Goal: Register for event/course

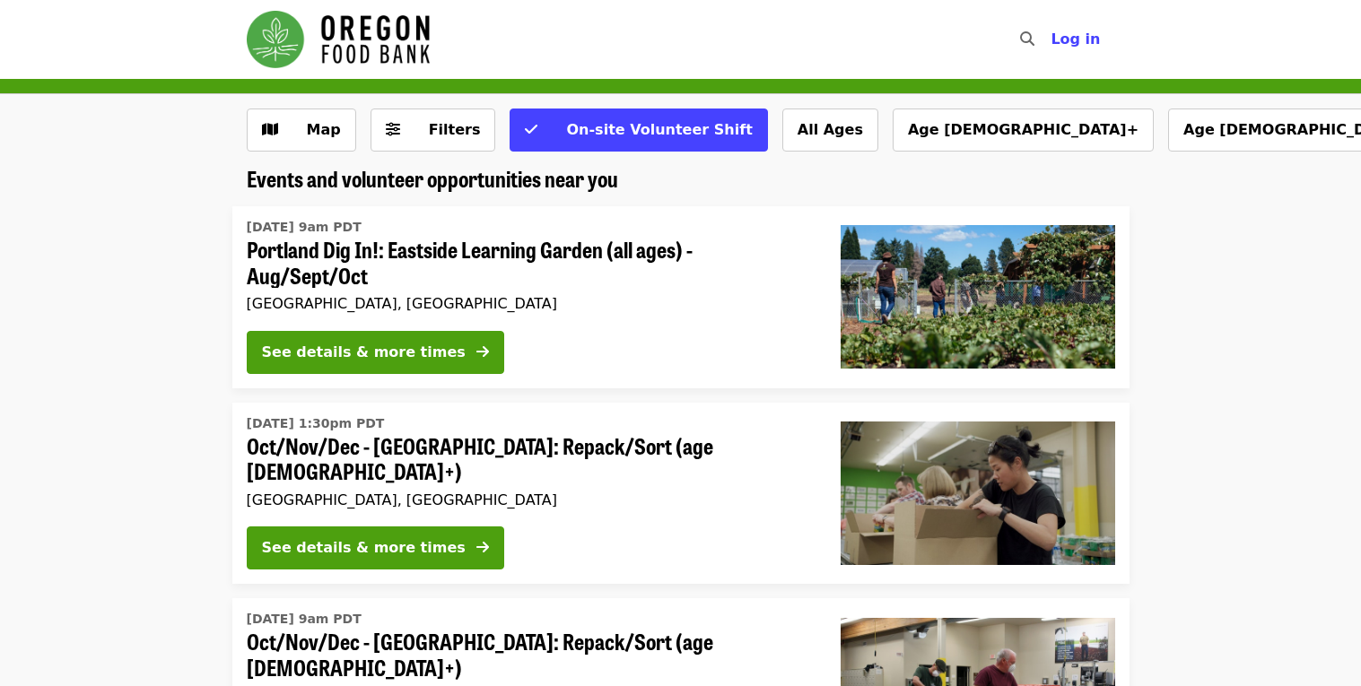
click at [411, 127] on span "Filters" at bounding box center [446, 130] width 70 height 22
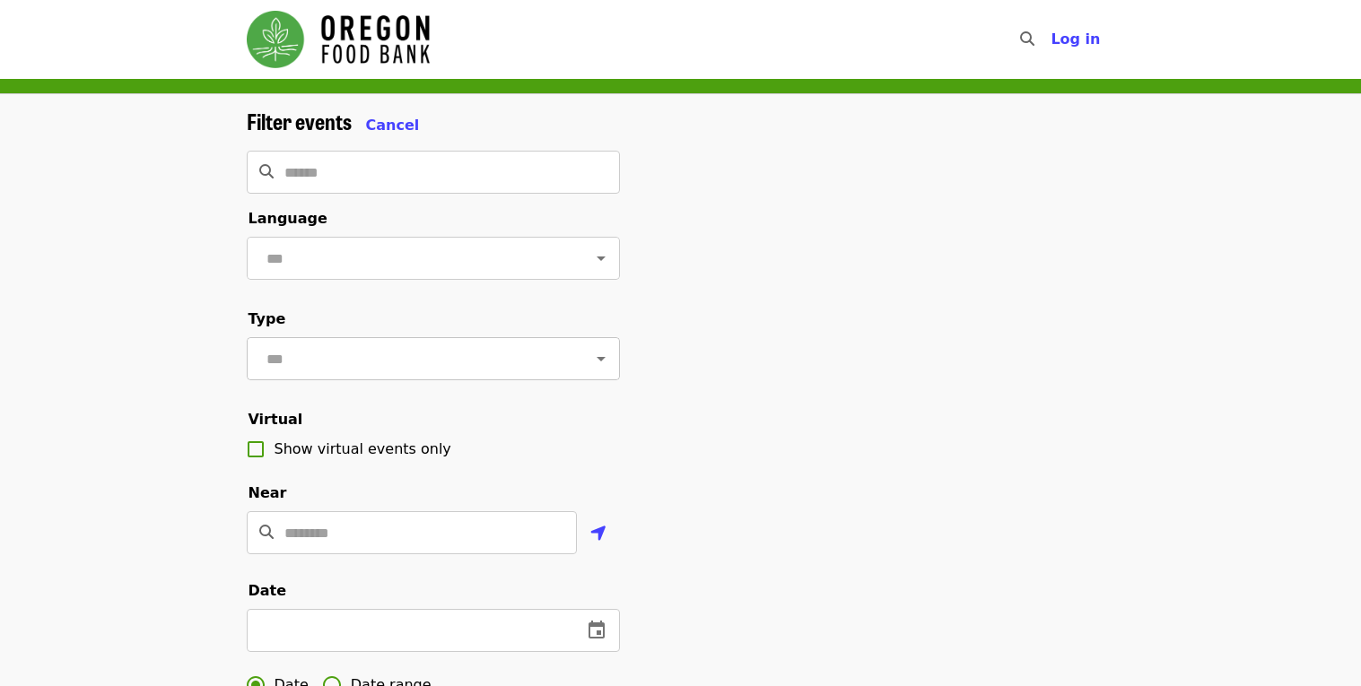
click at [604, 354] on icon "Open" at bounding box center [601, 359] width 22 height 22
click at [720, 418] on div "Filter events Cancel ​ Language ​ Type ​ Virtual Show virtual events only Near …" at bounding box center [680, 626] width 897 height 1034
click at [387, 124] on span "Cancel" at bounding box center [393, 125] width 54 height 17
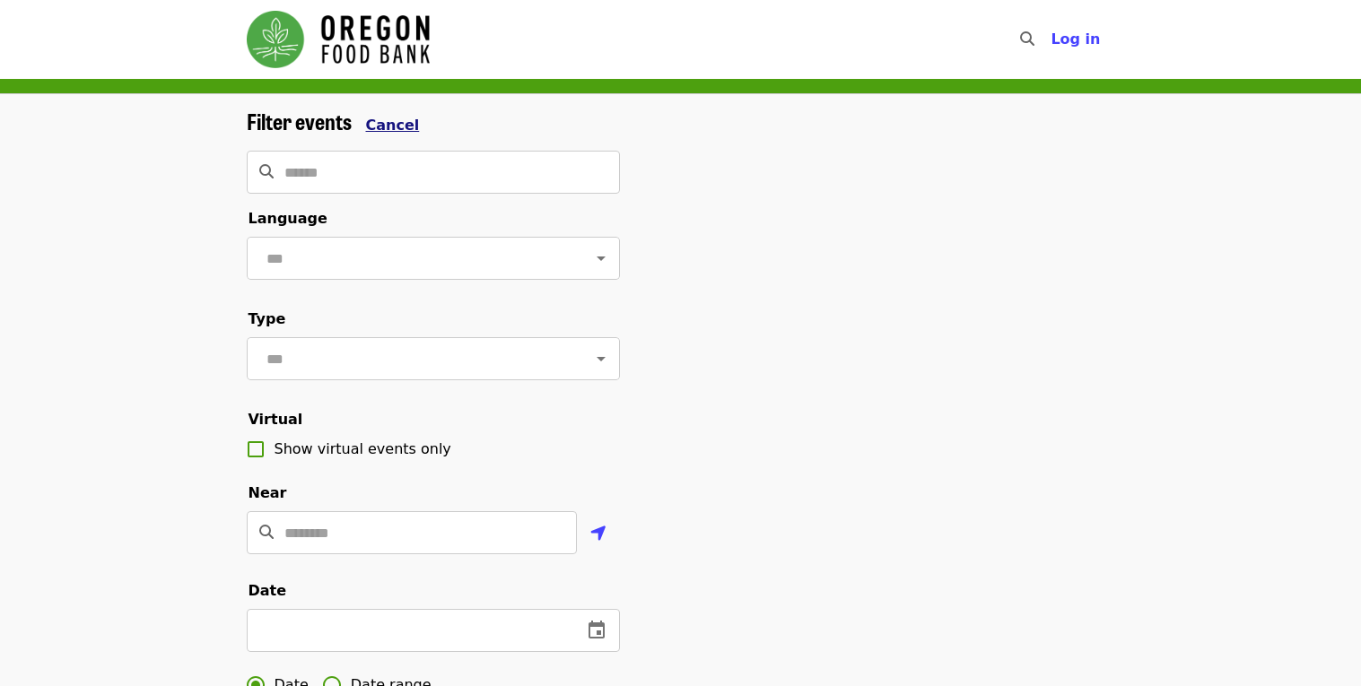
click at [388, 119] on span "Cancel" at bounding box center [393, 125] width 54 height 17
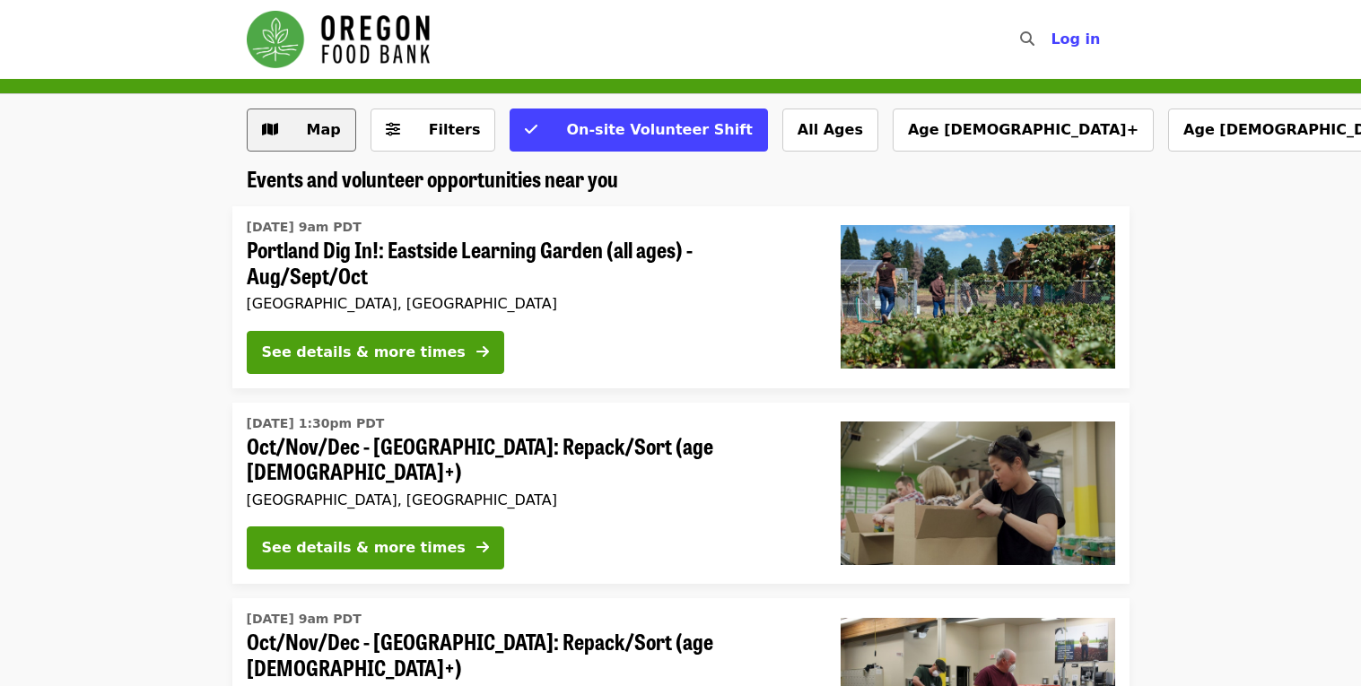
click at [329, 138] on span "Map" at bounding box center [315, 130] width 52 height 22
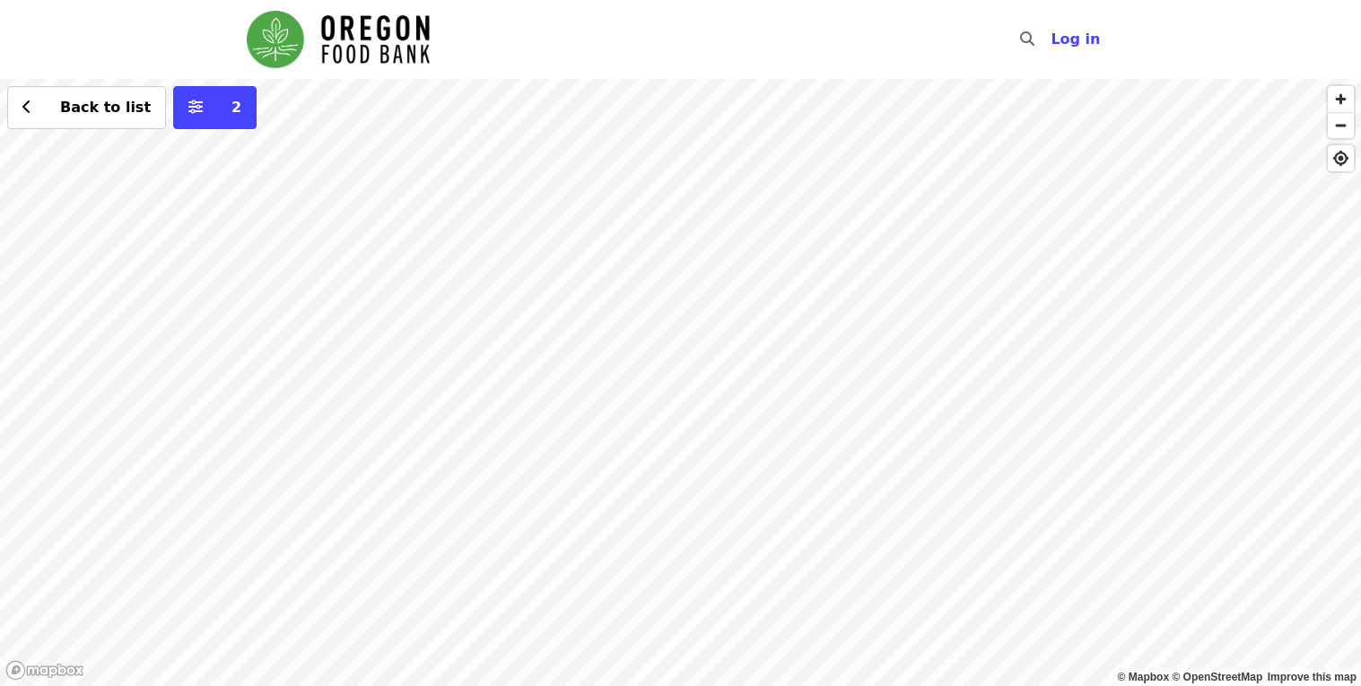
drag, startPoint x: 916, startPoint y: 341, endPoint x: 573, endPoint y: 318, distance: 343.5
click at [113, 109] on span "Back to list" at bounding box center [105, 107] width 91 height 17
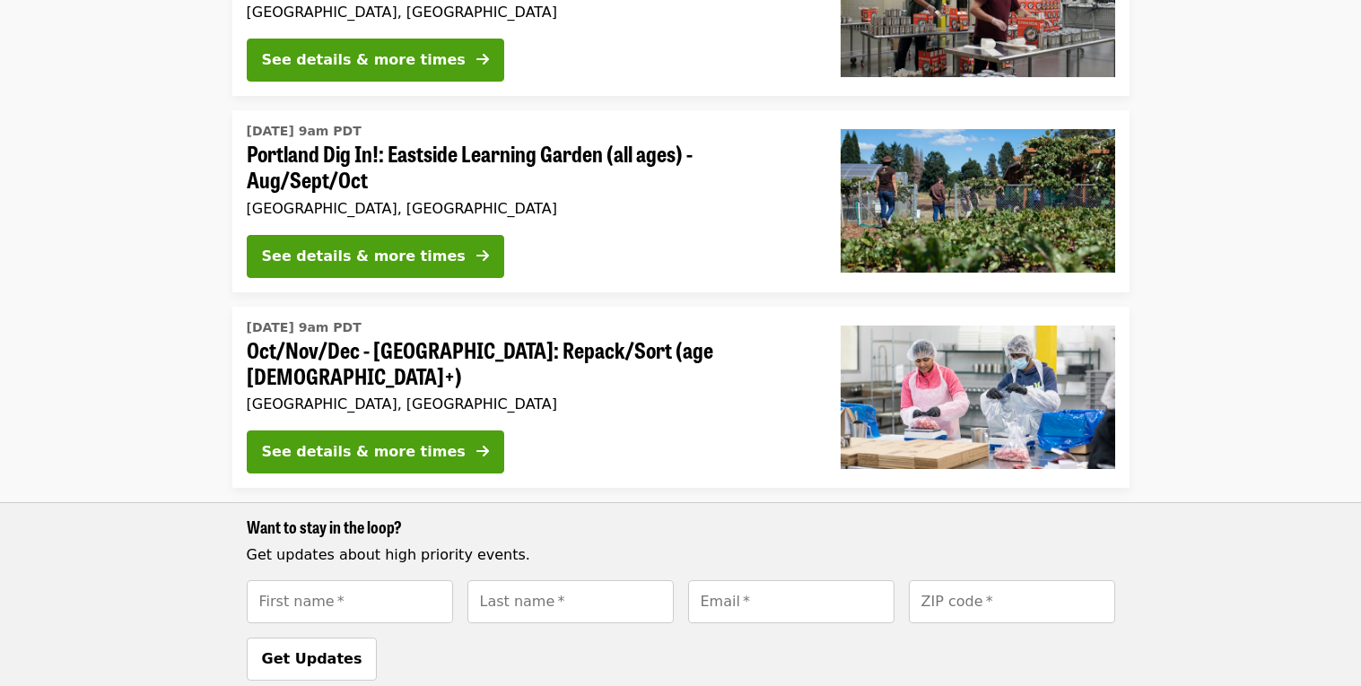
scroll to position [884, 0]
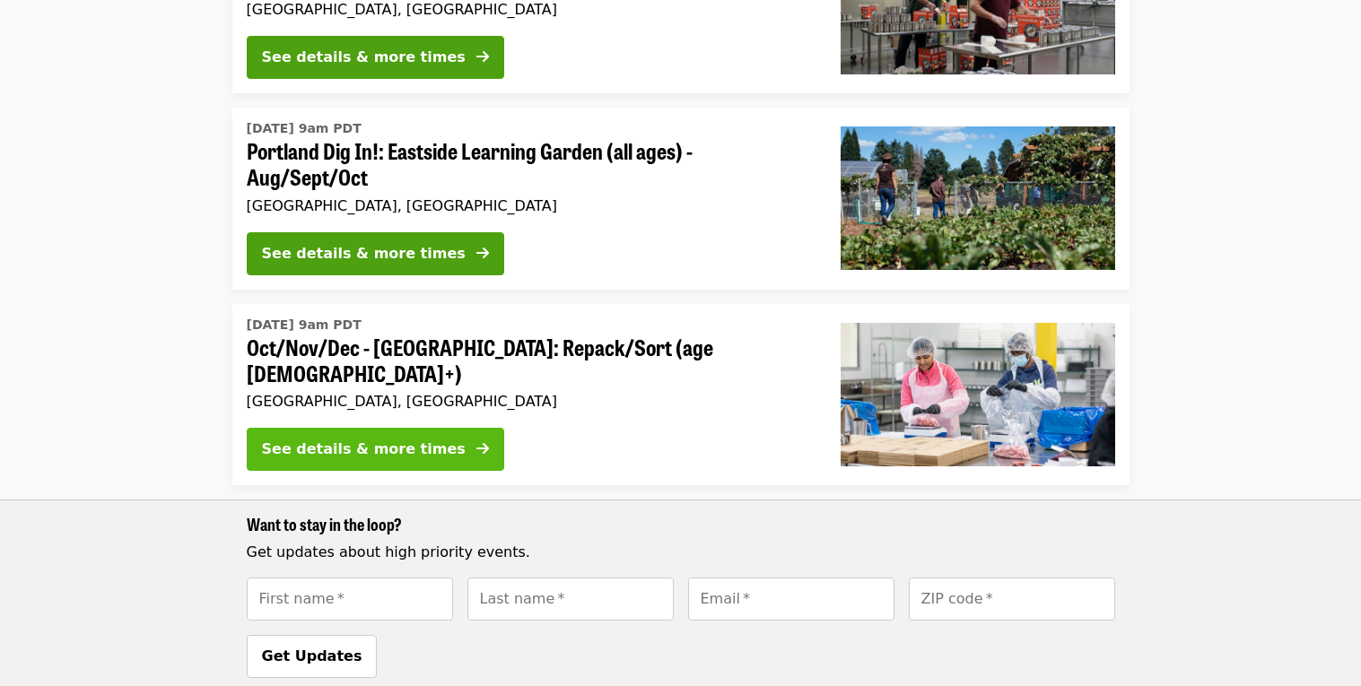
click at [423, 428] on button "See details & more times" at bounding box center [375, 449] width 257 height 43
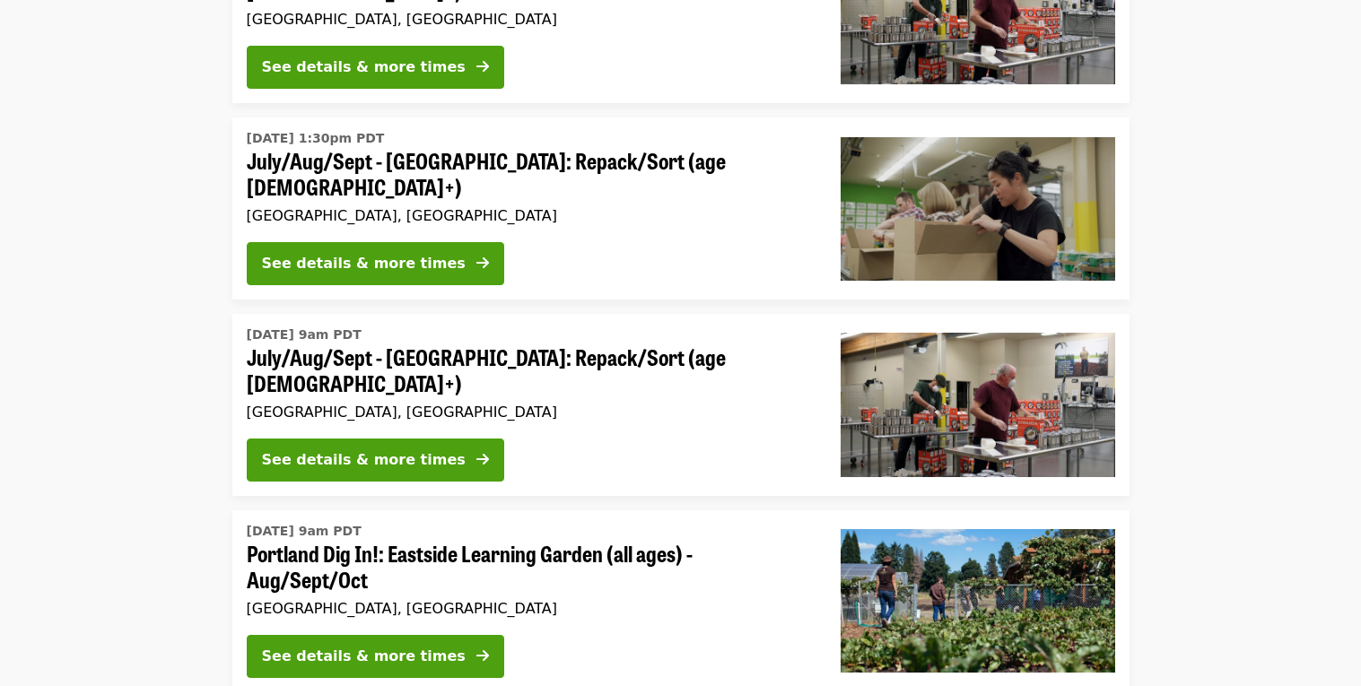
scroll to position [453, 0]
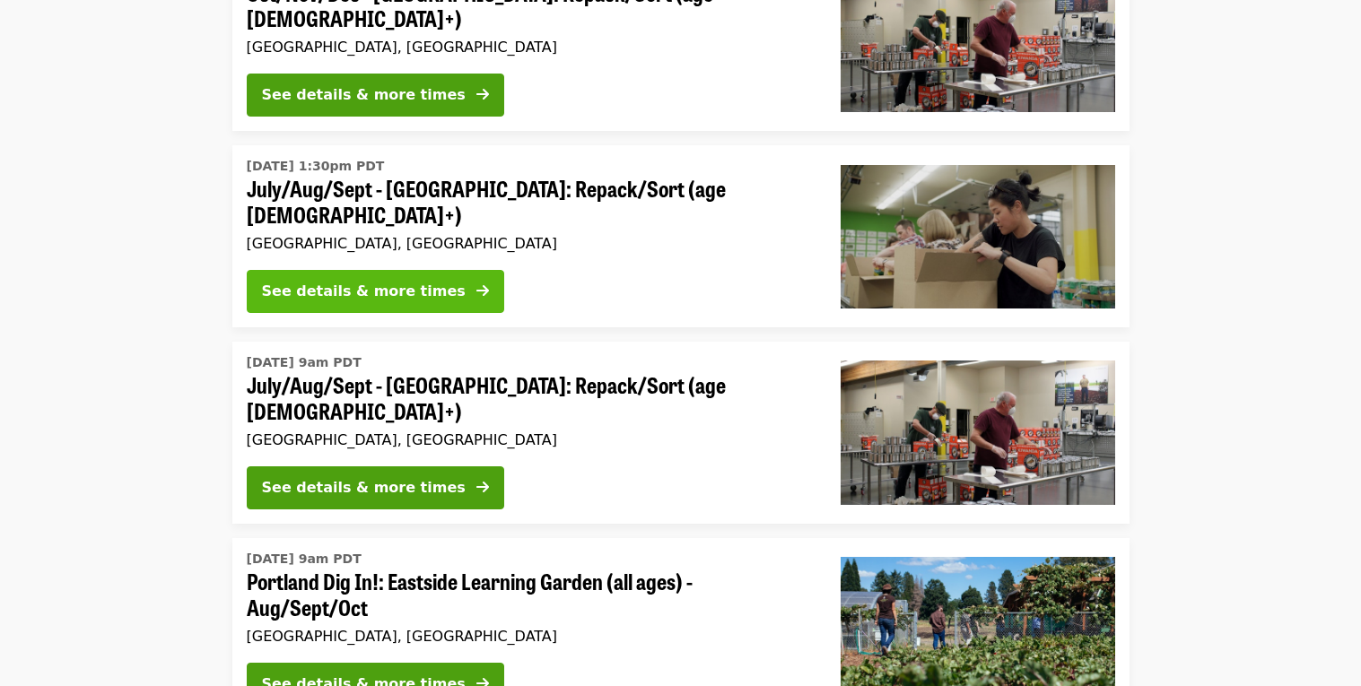
click at [367, 270] on button "See details & more times" at bounding box center [375, 291] width 257 height 43
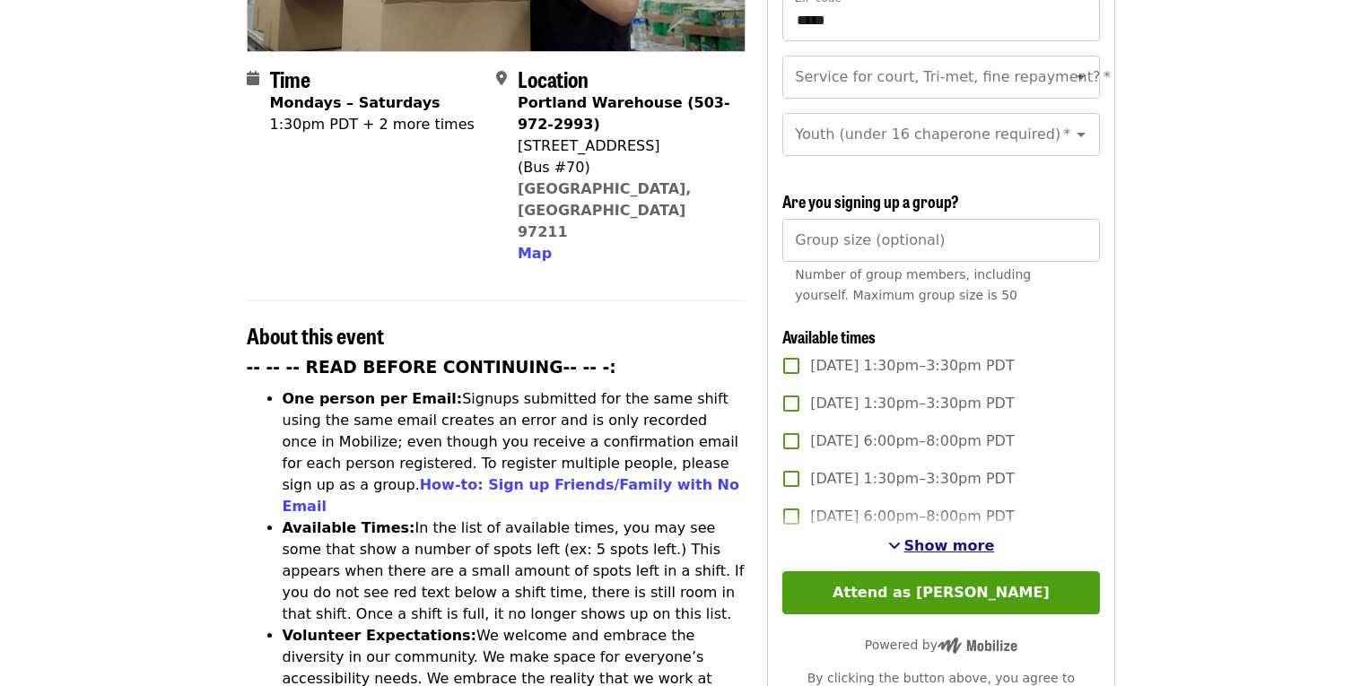
scroll to position [412, 0]
click at [961, 537] on span "Show more" at bounding box center [949, 545] width 91 height 17
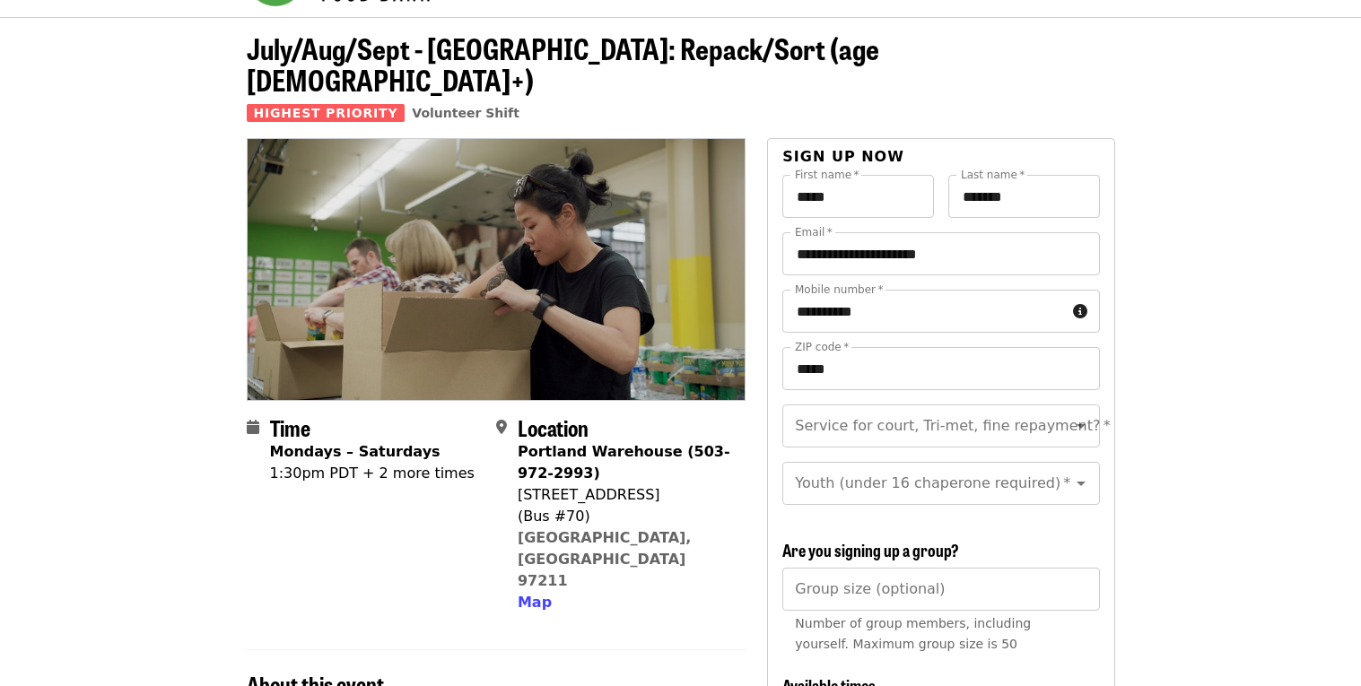
scroll to position [0, 0]
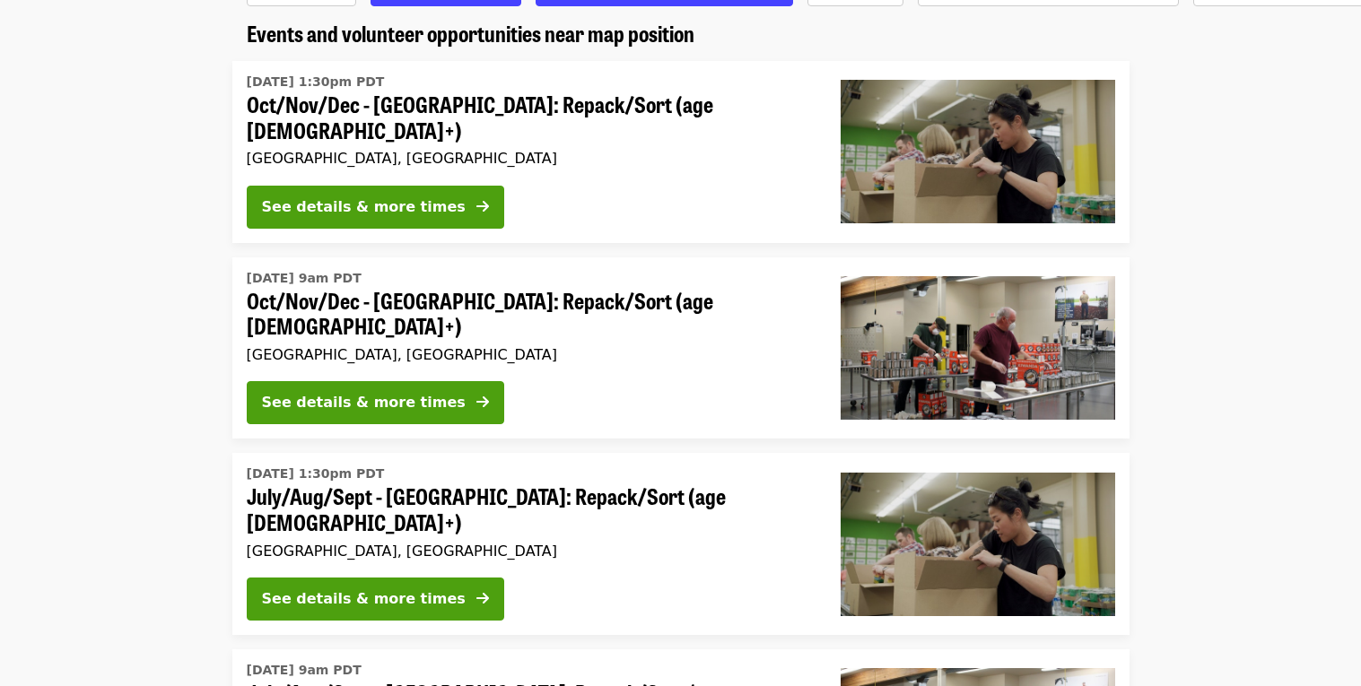
scroll to position [144, 0]
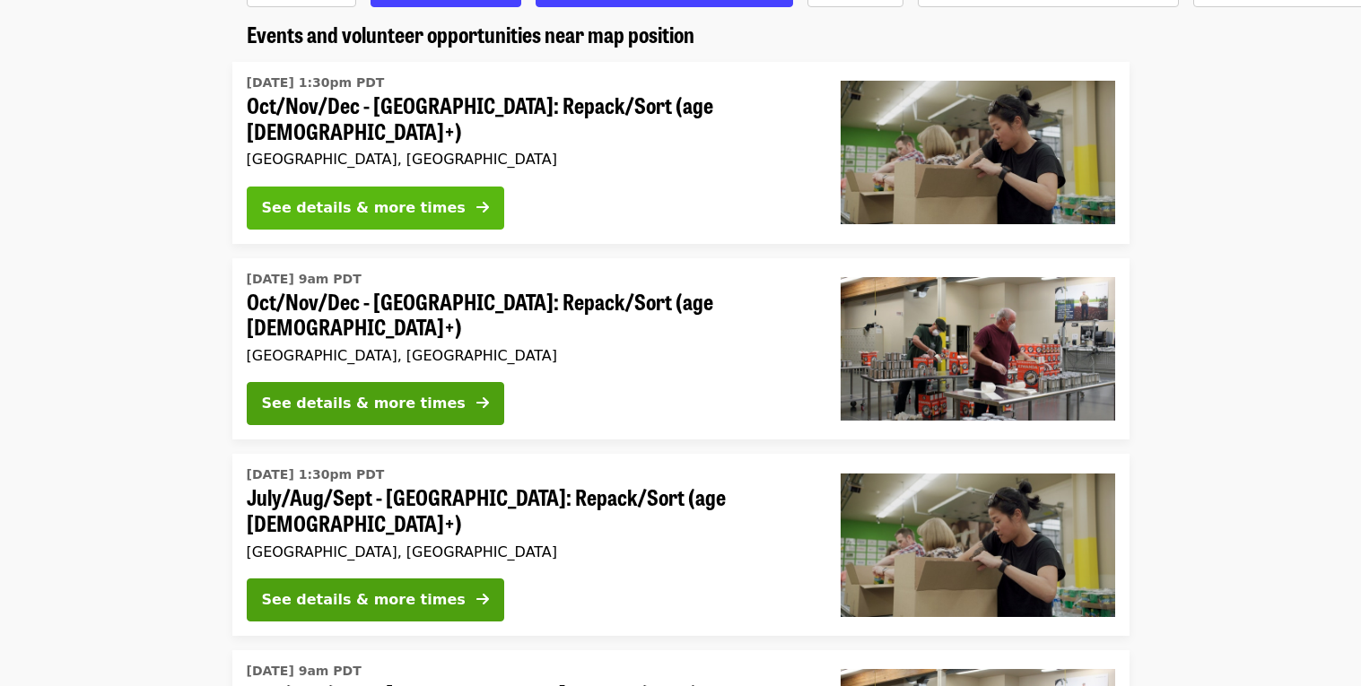
click at [430, 197] on button "See details & more times" at bounding box center [375, 208] width 257 height 43
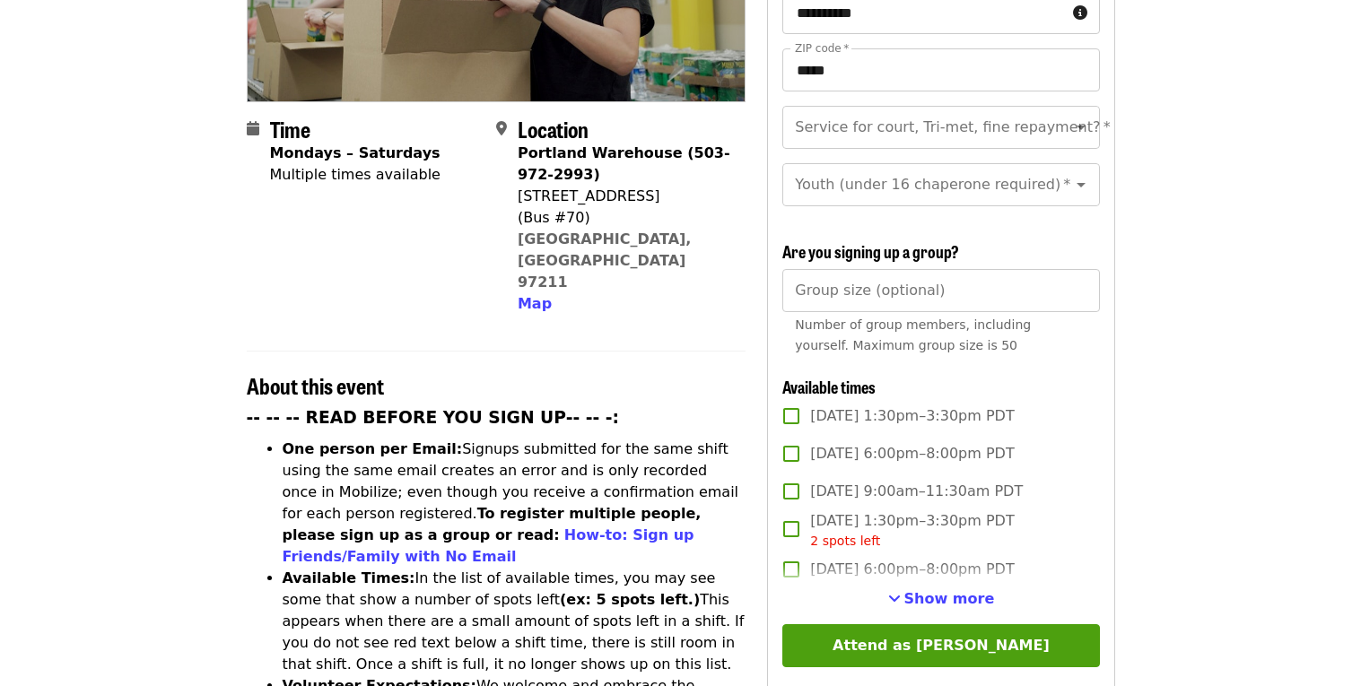
scroll to position [362, 0]
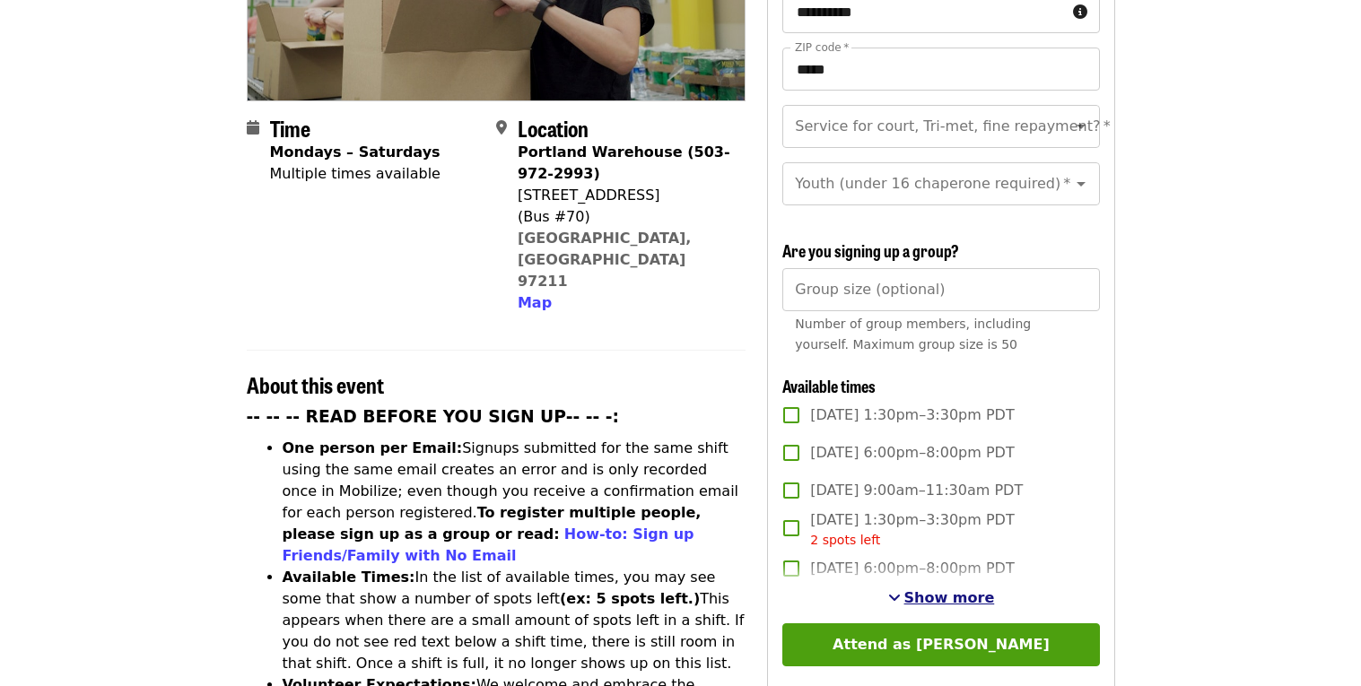
click at [938, 589] on span "Show more" at bounding box center [949, 597] width 91 height 17
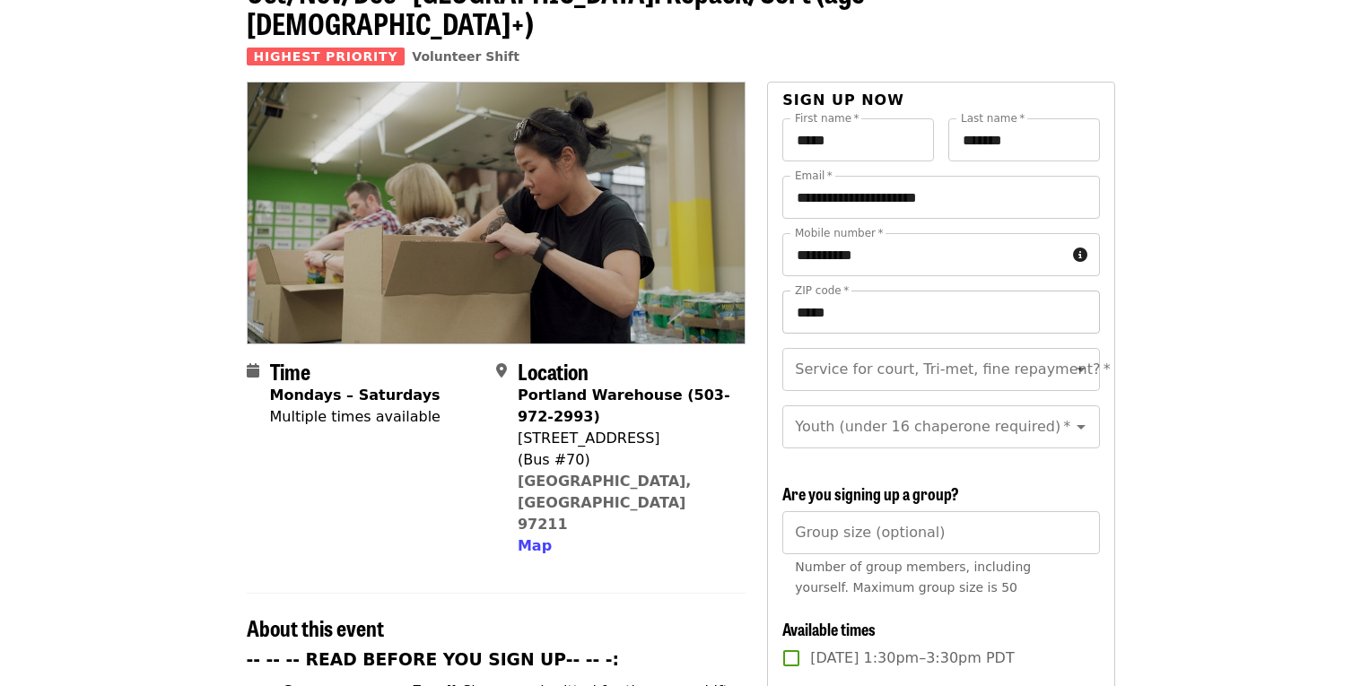
scroll to position [122, 0]
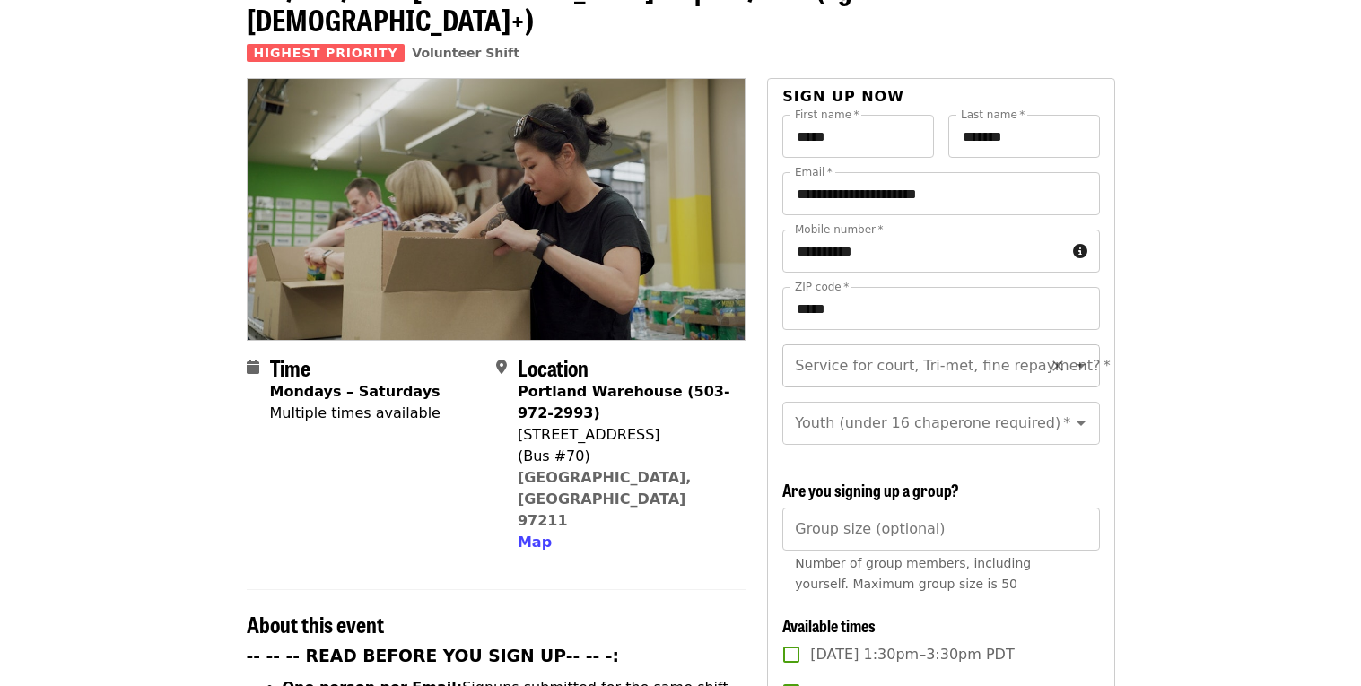
click at [1068, 354] on div at bounding box center [1068, 366] width 47 height 25
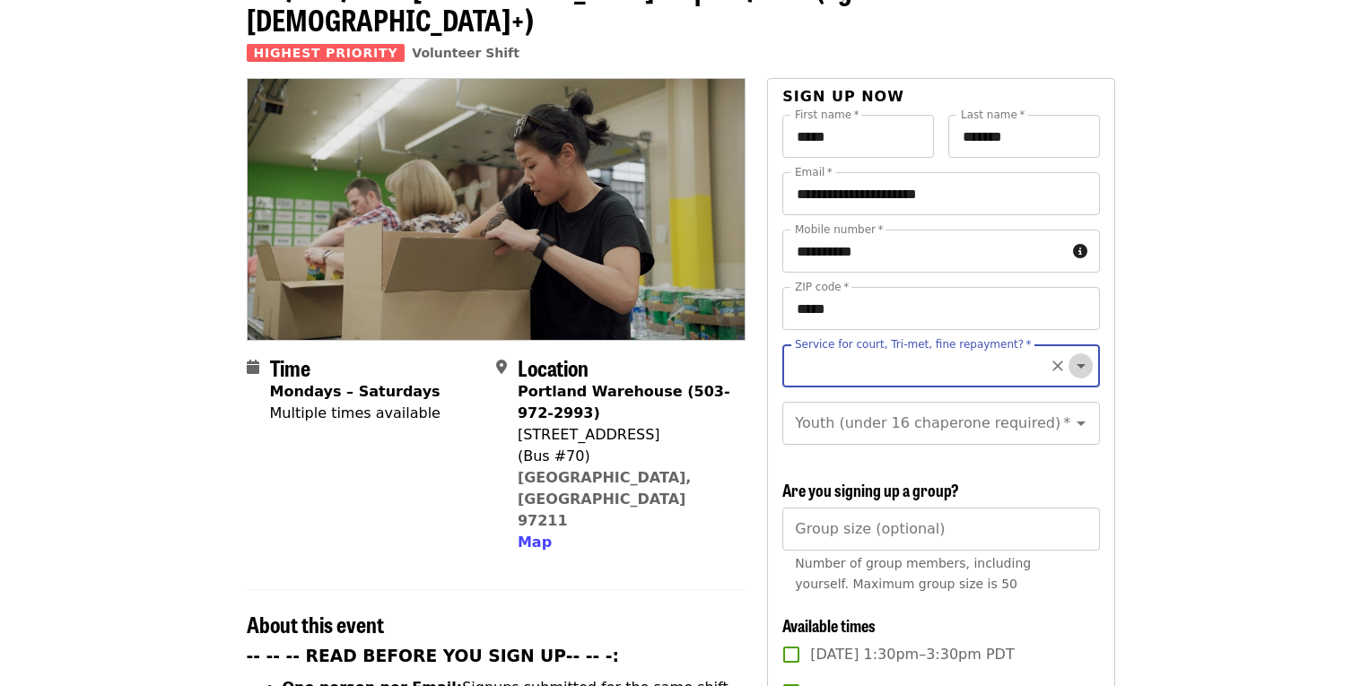
click at [1080, 355] on icon "Open" at bounding box center [1081, 366] width 22 height 22
click at [804, 389] on li "No" at bounding box center [939, 383] width 317 height 32
type input "**"
click at [1087, 413] on icon "Open" at bounding box center [1081, 424] width 22 height 22
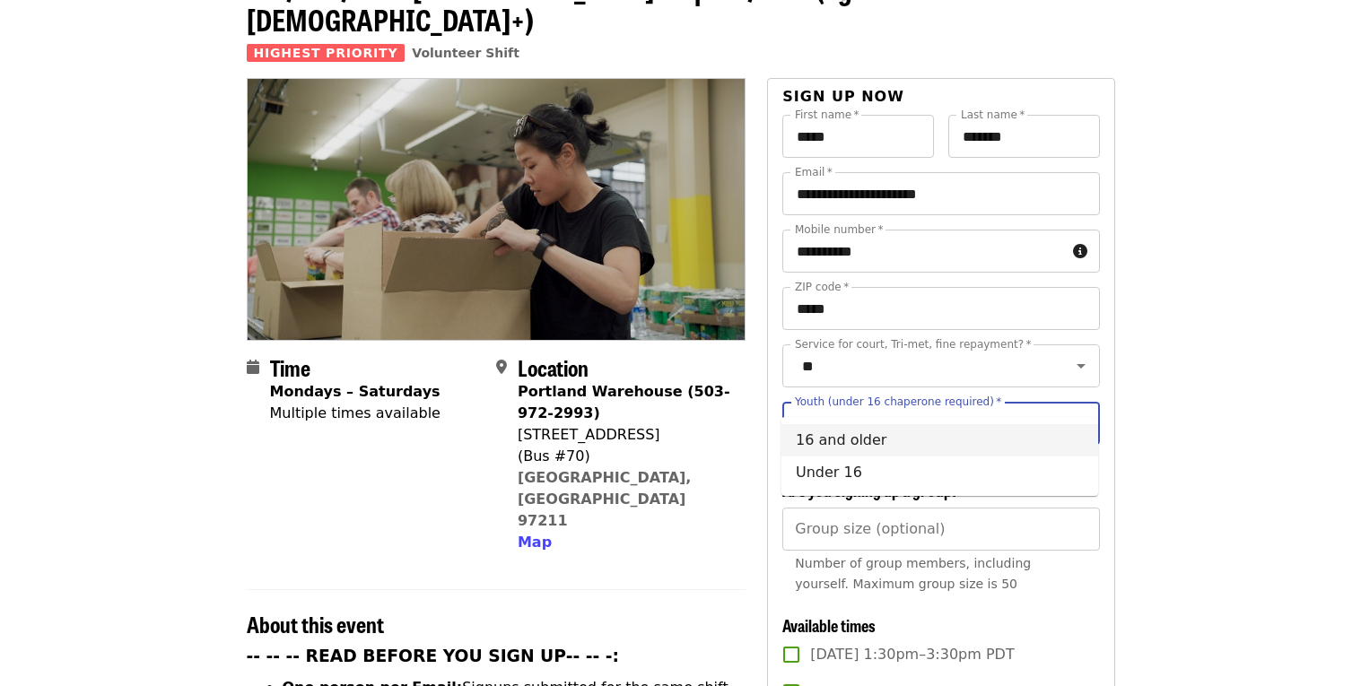
click at [824, 440] on li "16 and older" at bounding box center [939, 440] width 317 height 32
type input "**********"
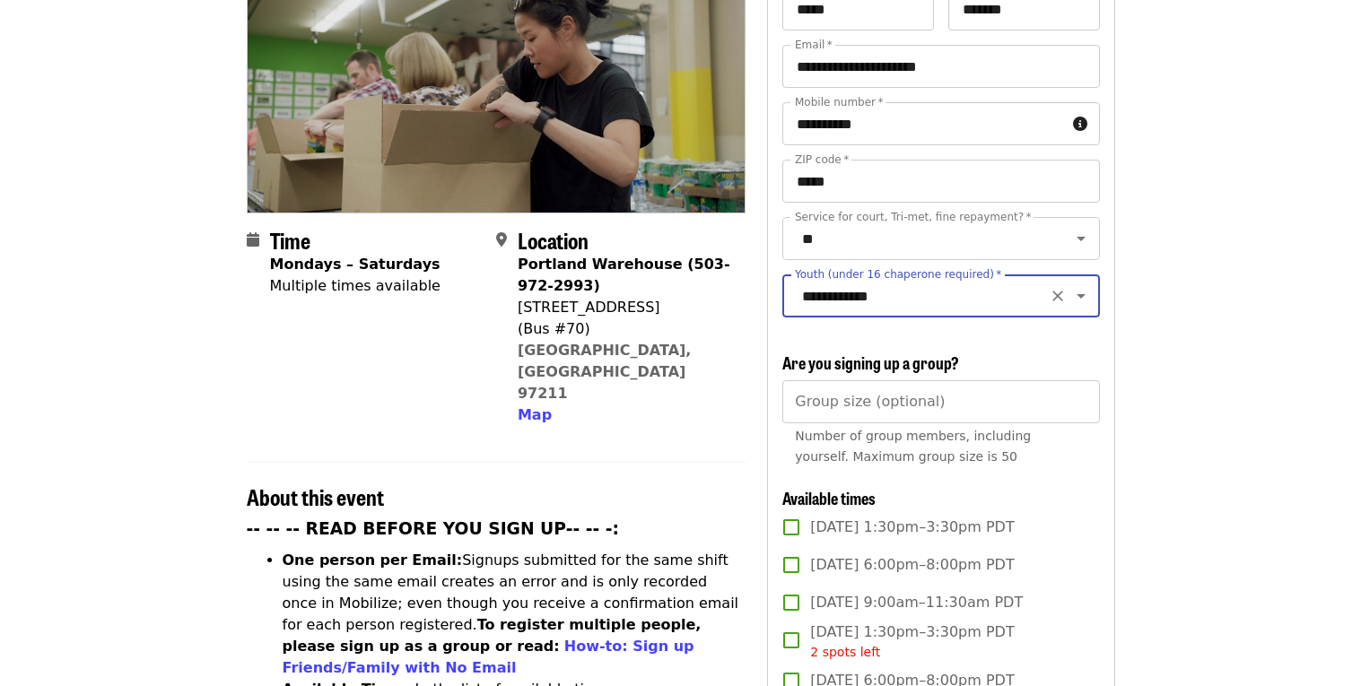
scroll to position [349, 0]
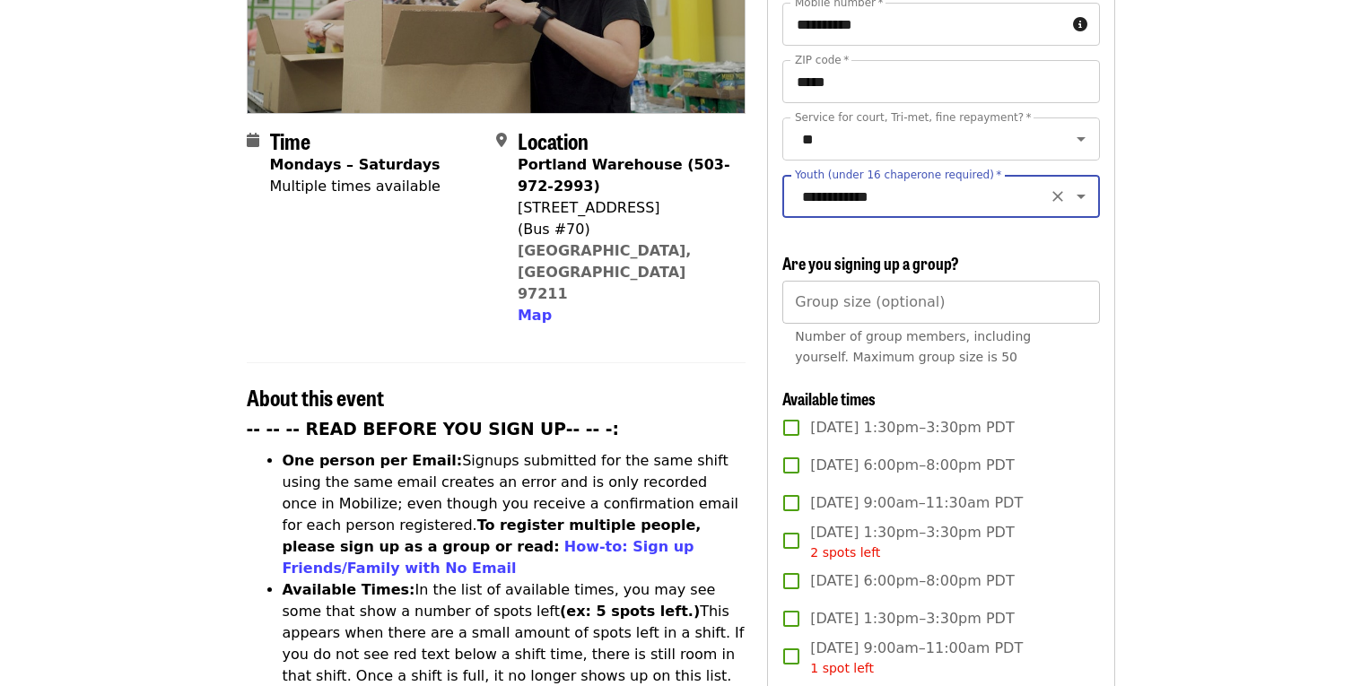
click at [897, 281] on input "Group size (optional)" at bounding box center [940, 302] width 317 height 43
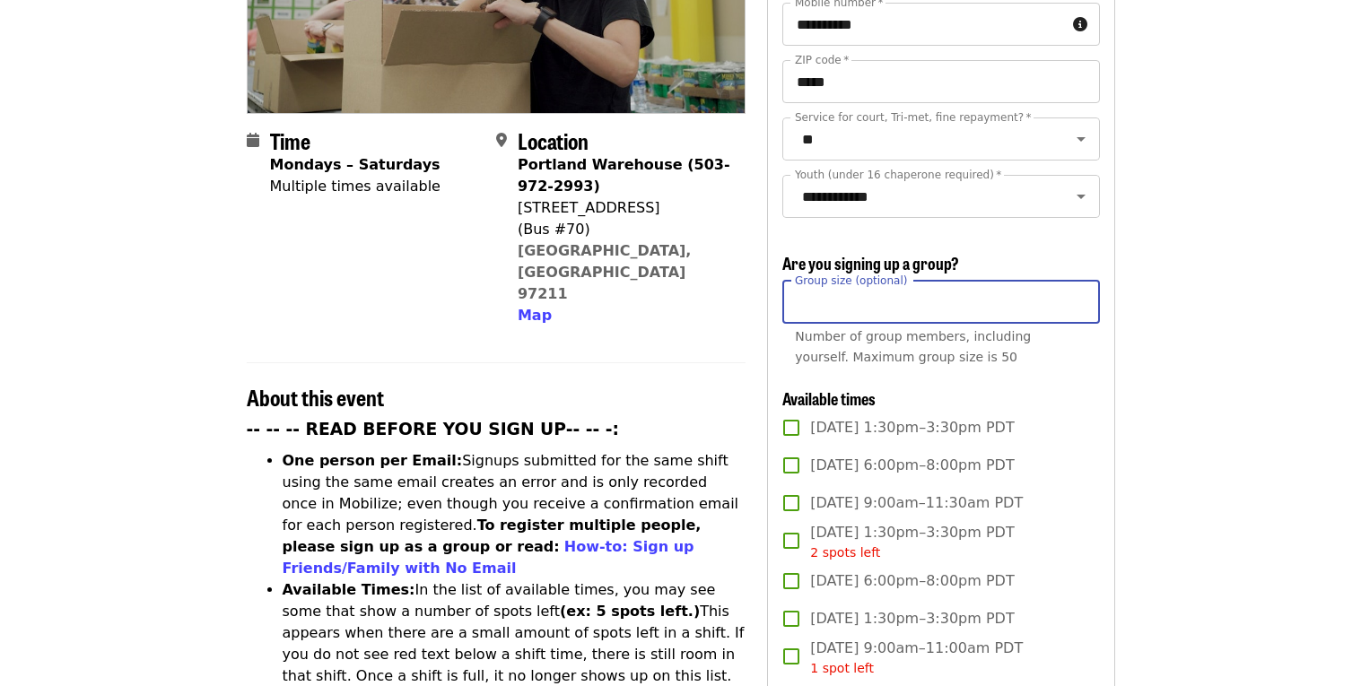
click at [1084, 281] on input "*" at bounding box center [940, 302] width 317 height 43
type input "*"
click at [1084, 281] on input "*" at bounding box center [940, 302] width 317 height 43
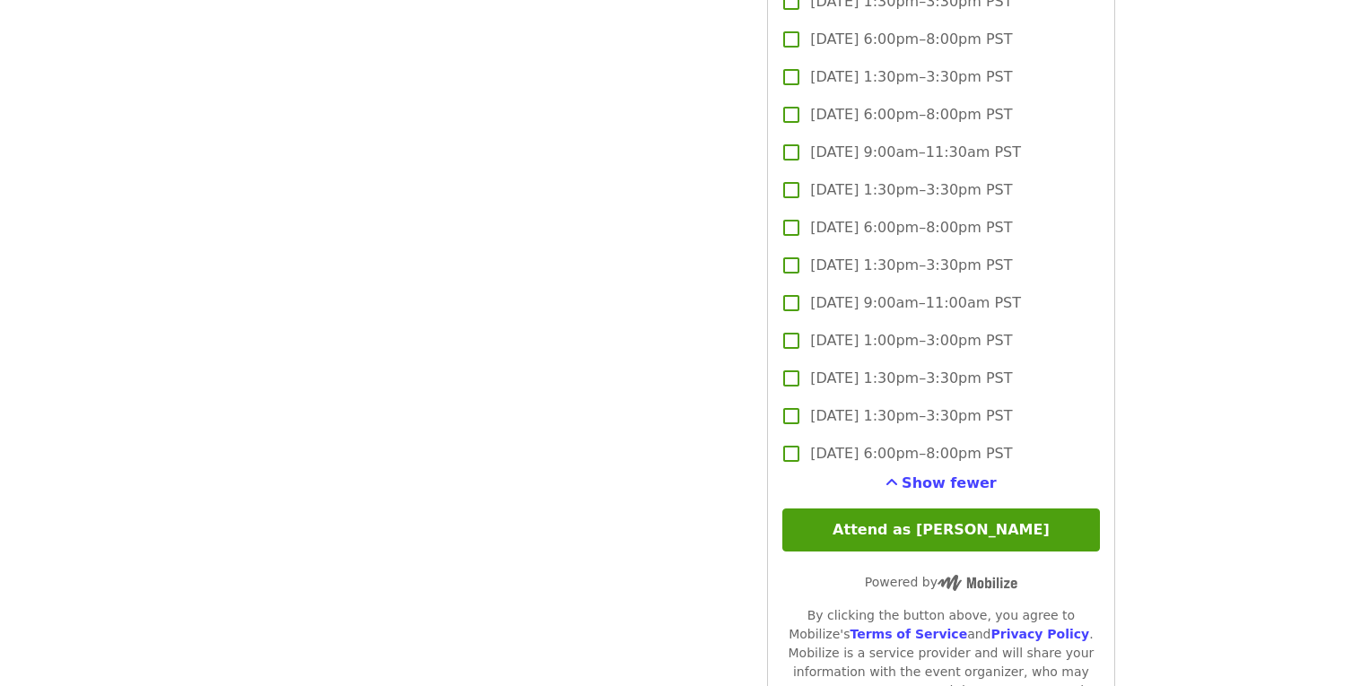
scroll to position [4799, 0]
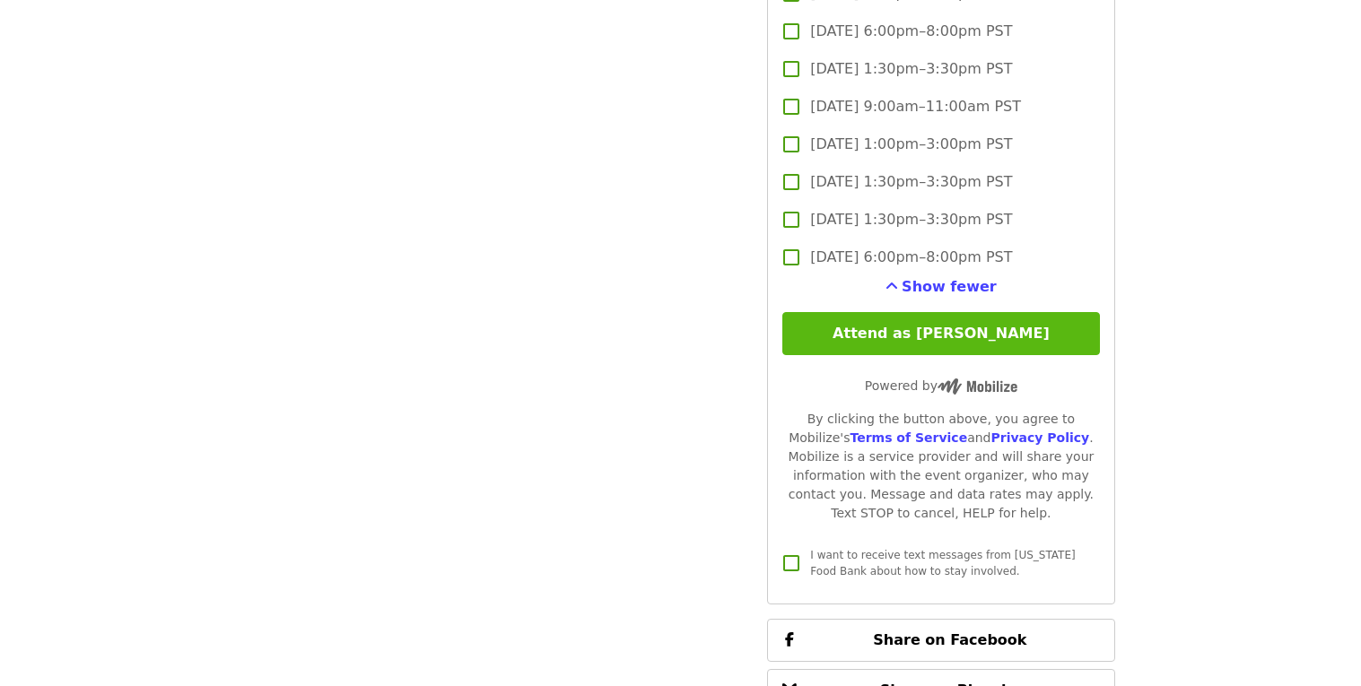
click at [984, 314] on button "Attend as [PERSON_NAME]" at bounding box center [940, 333] width 317 height 43
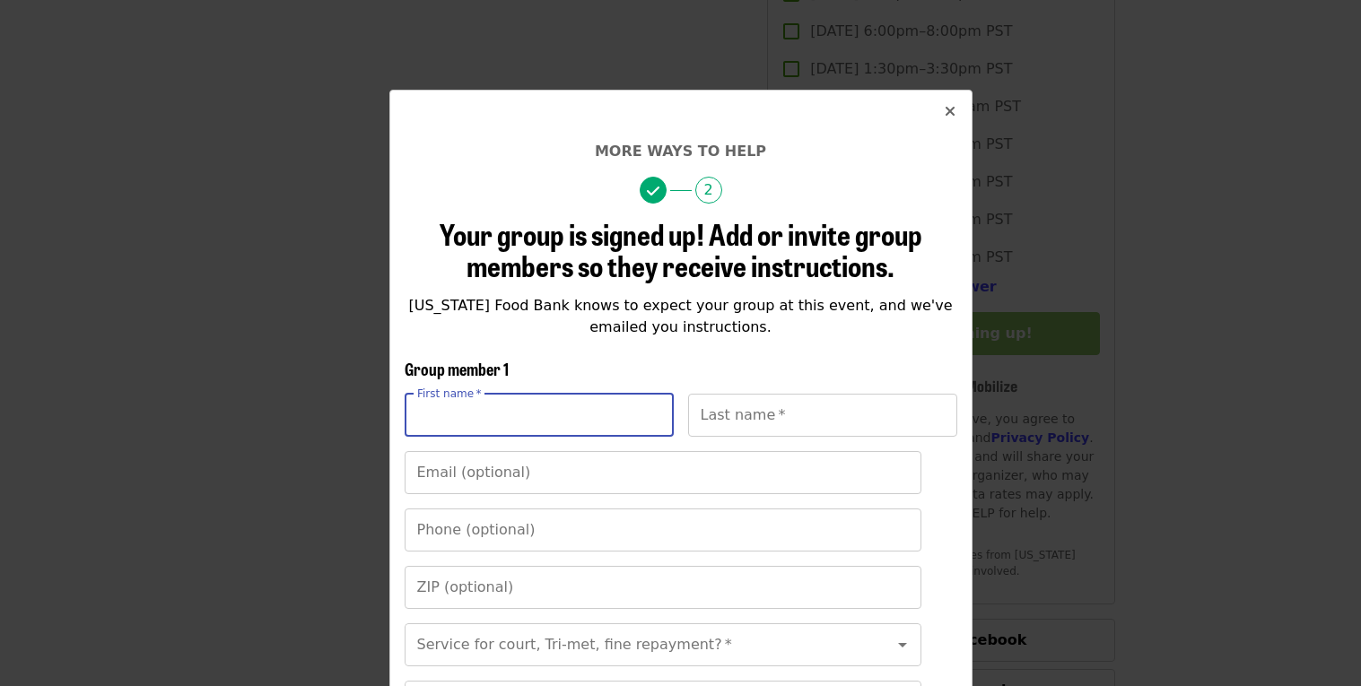
click at [572, 424] on input "First name   *" at bounding box center [539, 415] width 269 height 43
type input "*****"
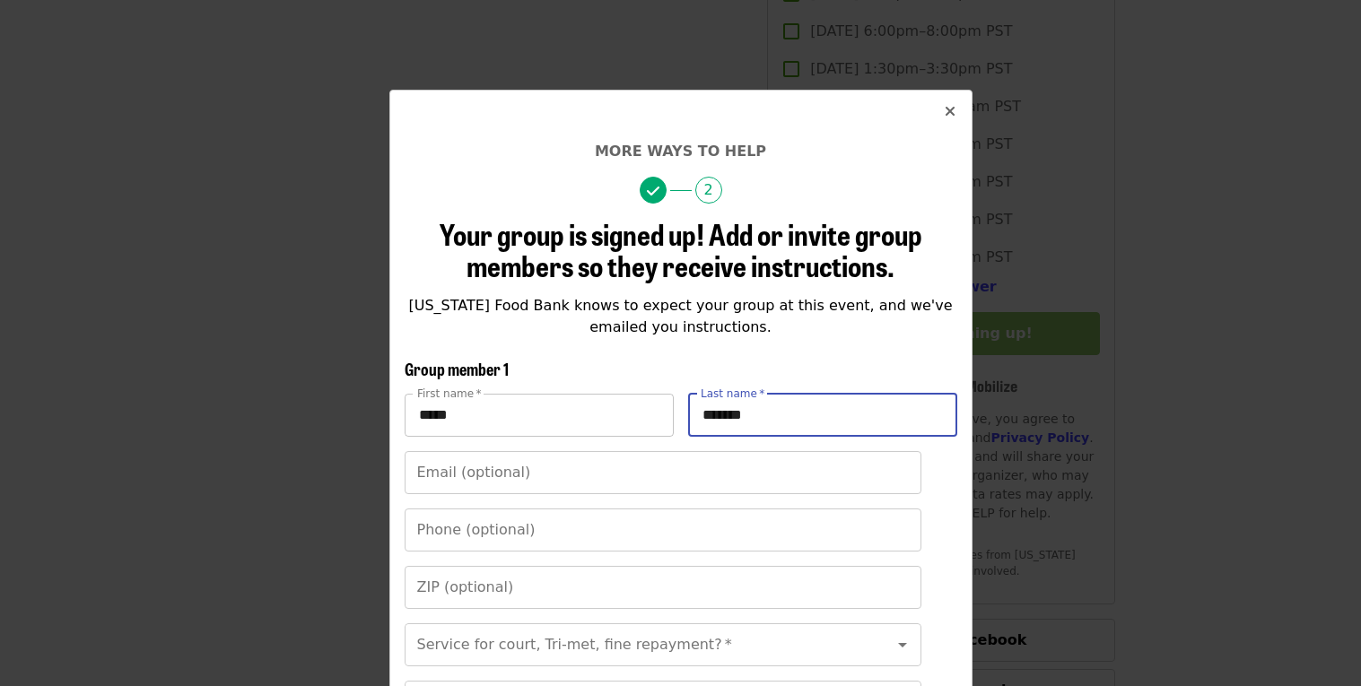
type input "*******"
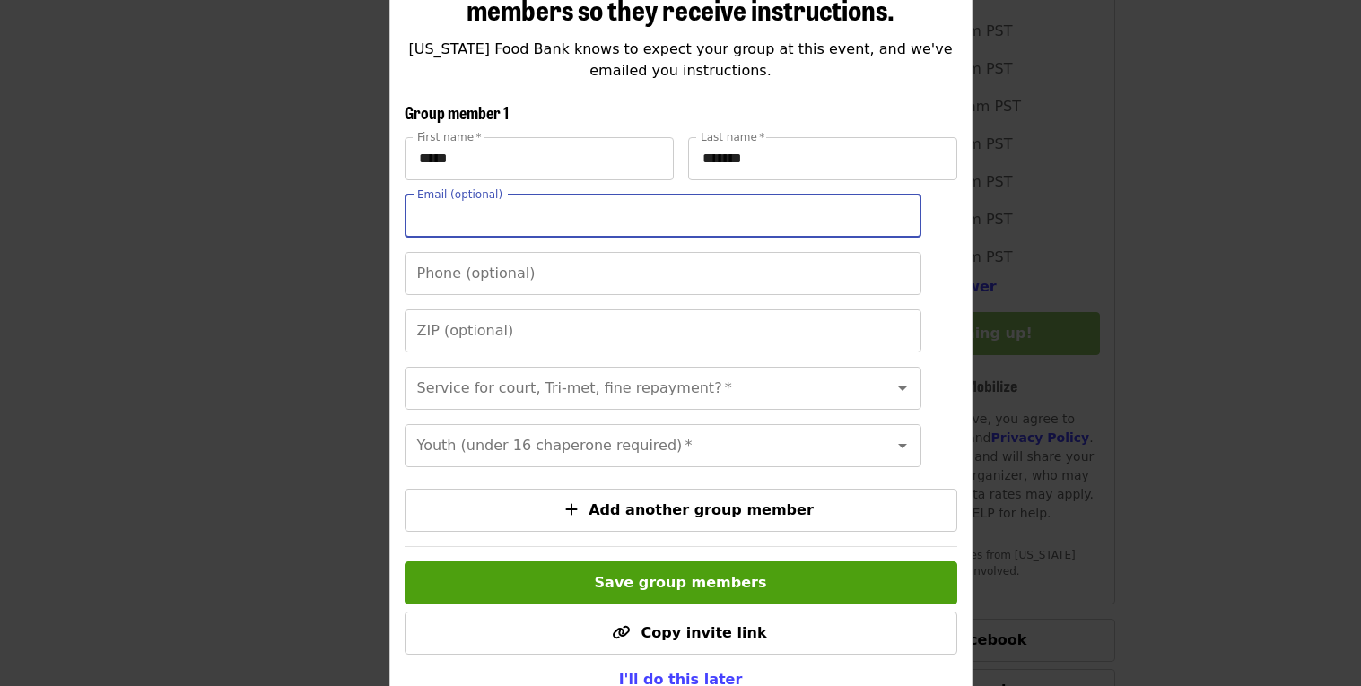
scroll to position [260, 0]
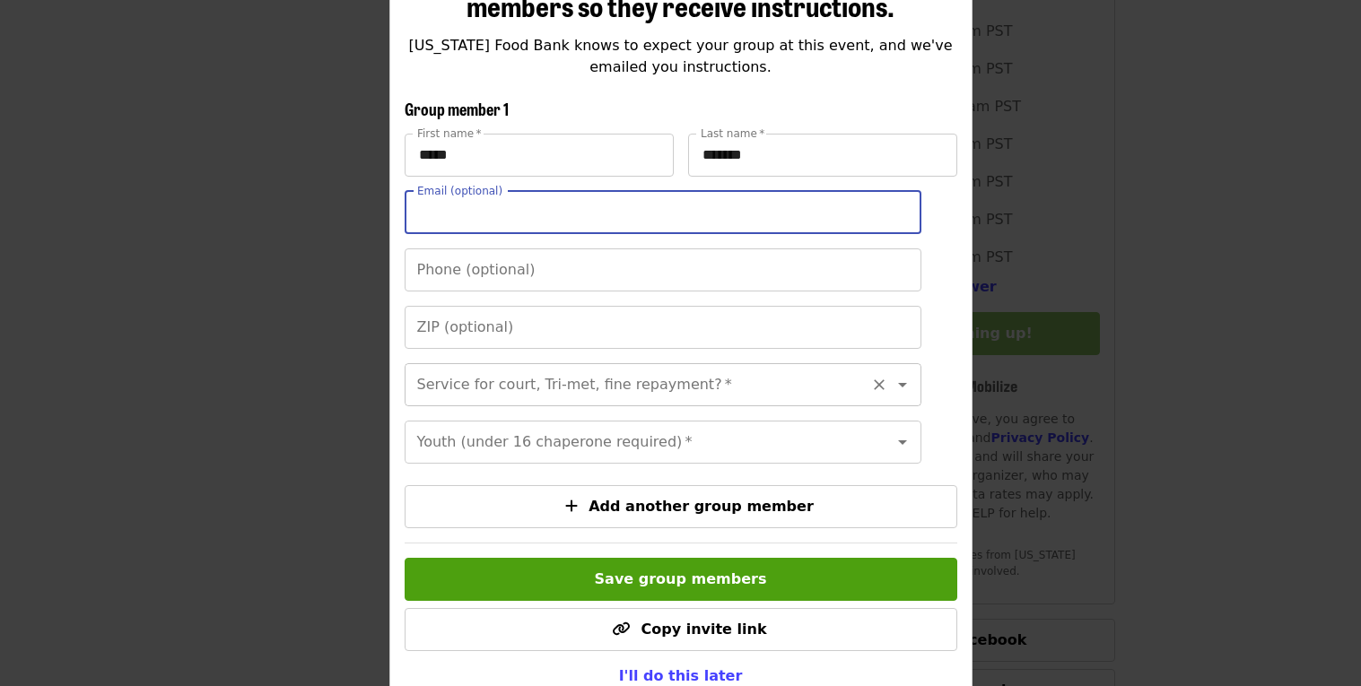
click at [911, 394] on icon "Open" at bounding box center [903, 385] width 22 height 22
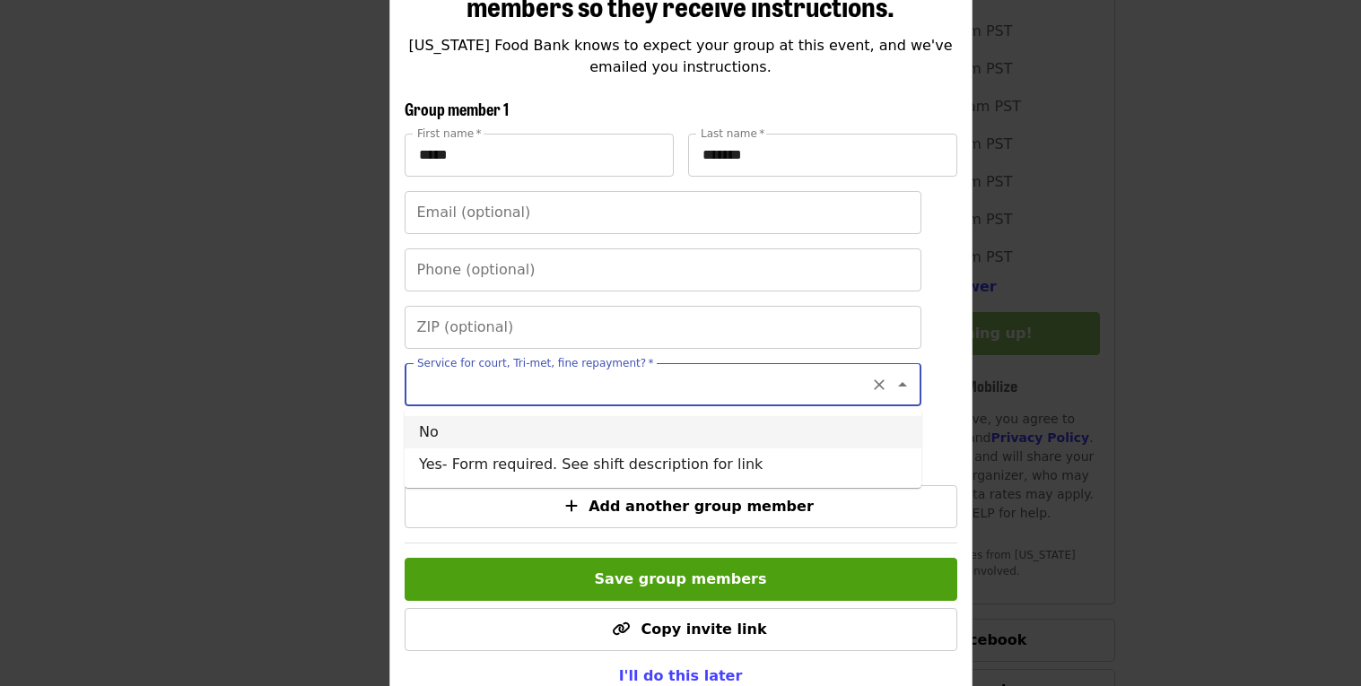
click at [564, 447] on li "No" at bounding box center [663, 432] width 517 height 32
type input "**"
click at [898, 439] on icon "Open" at bounding box center [903, 443] width 22 height 22
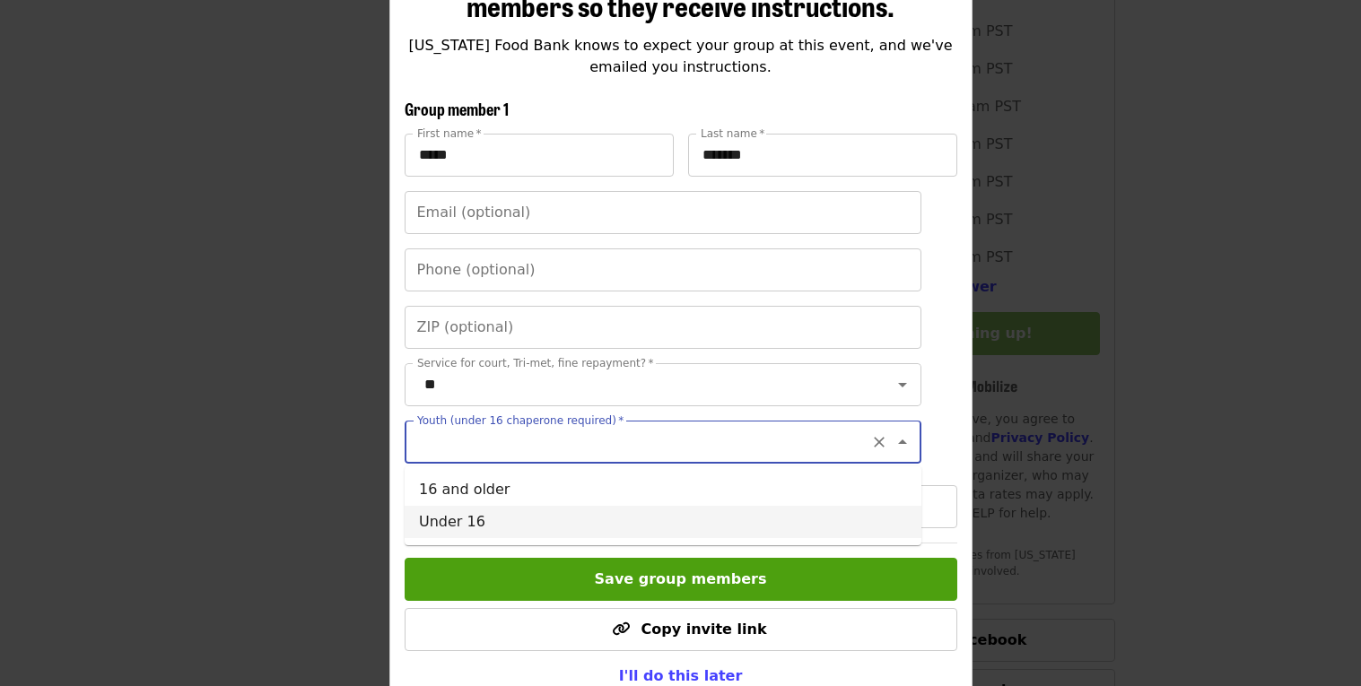
click at [426, 520] on li "Under 16" at bounding box center [663, 522] width 517 height 32
type input "********"
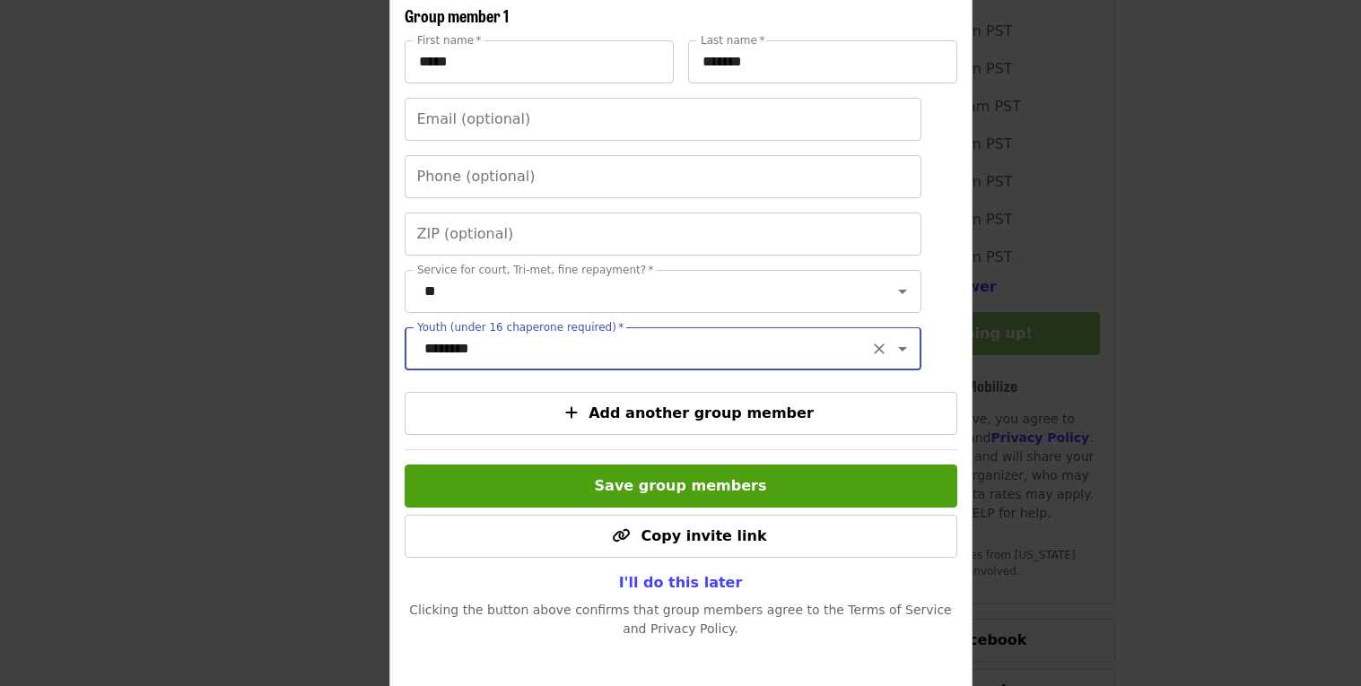
scroll to position [356, 0]
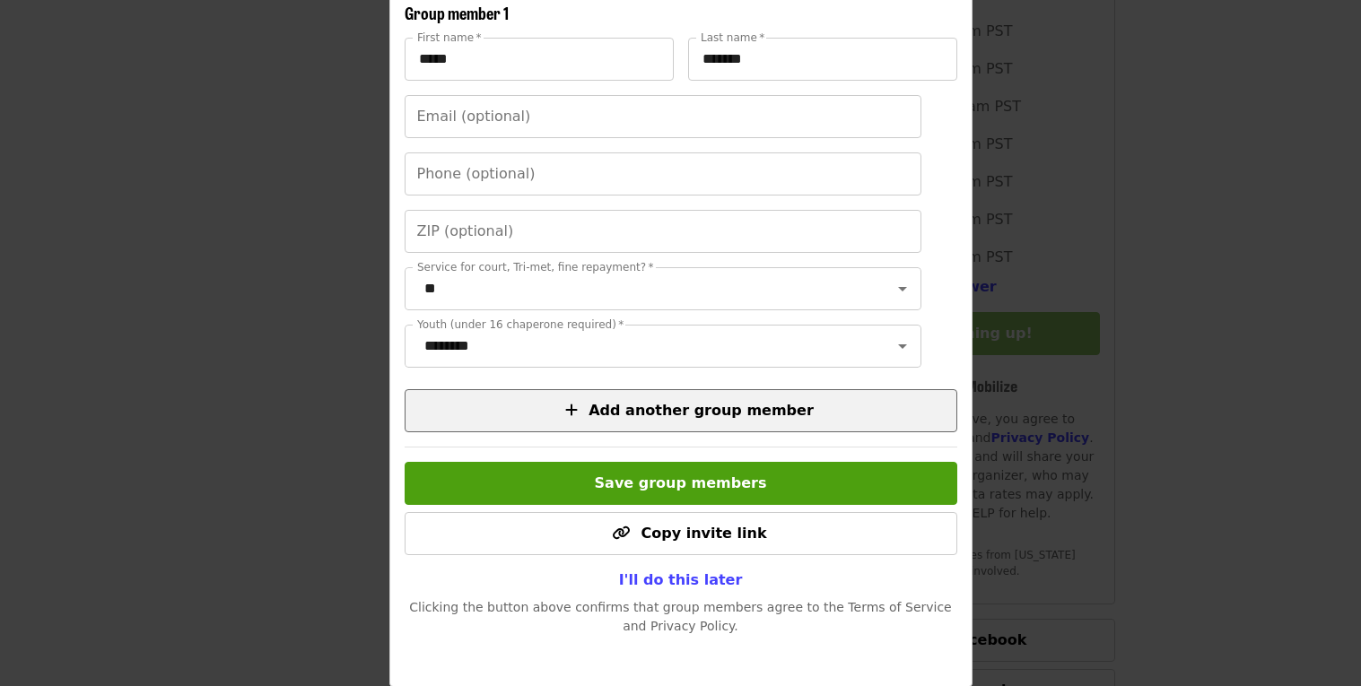
click at [578, 410] on icon "plus icon" at bounding box center [571, 410] width 13 height 17
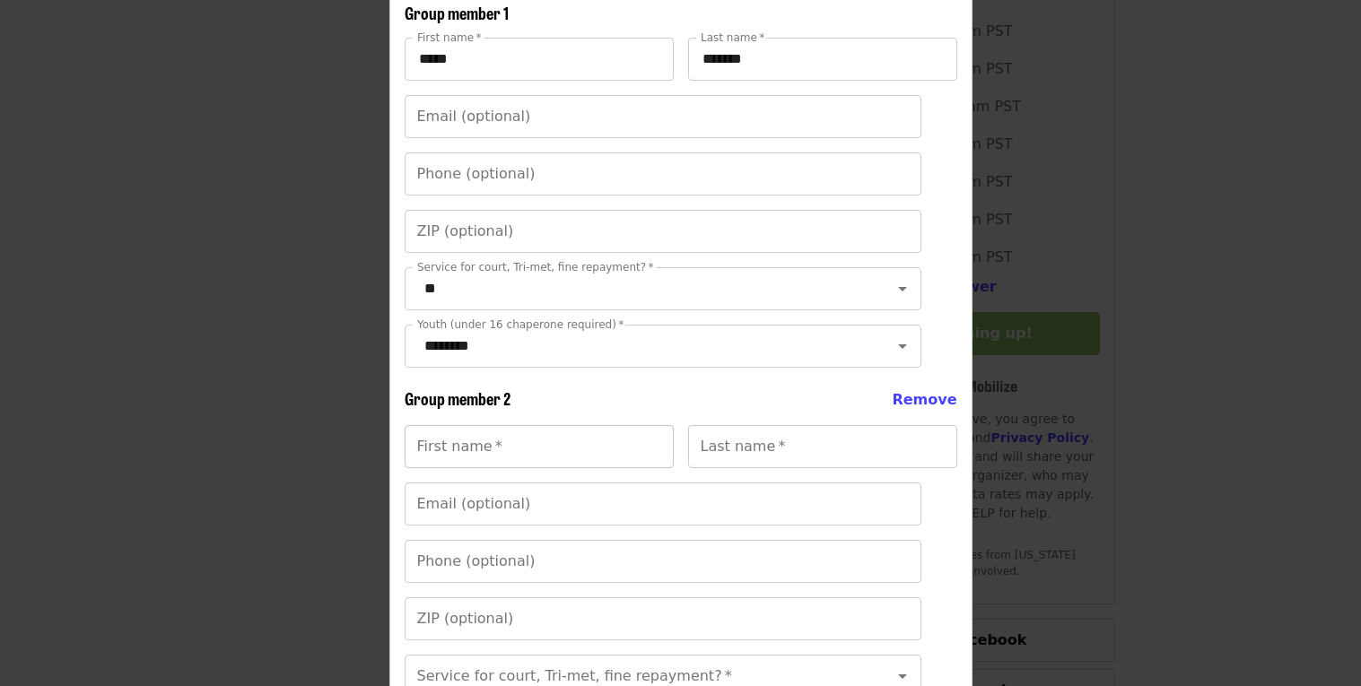
click at [546, 455] on input "First name   *" at bounding box center [539, 446] width 269 height 43
type input "******"
click at [713, 444] on input "Last name   *" at bounding box center [822, 446] width 269 height 43
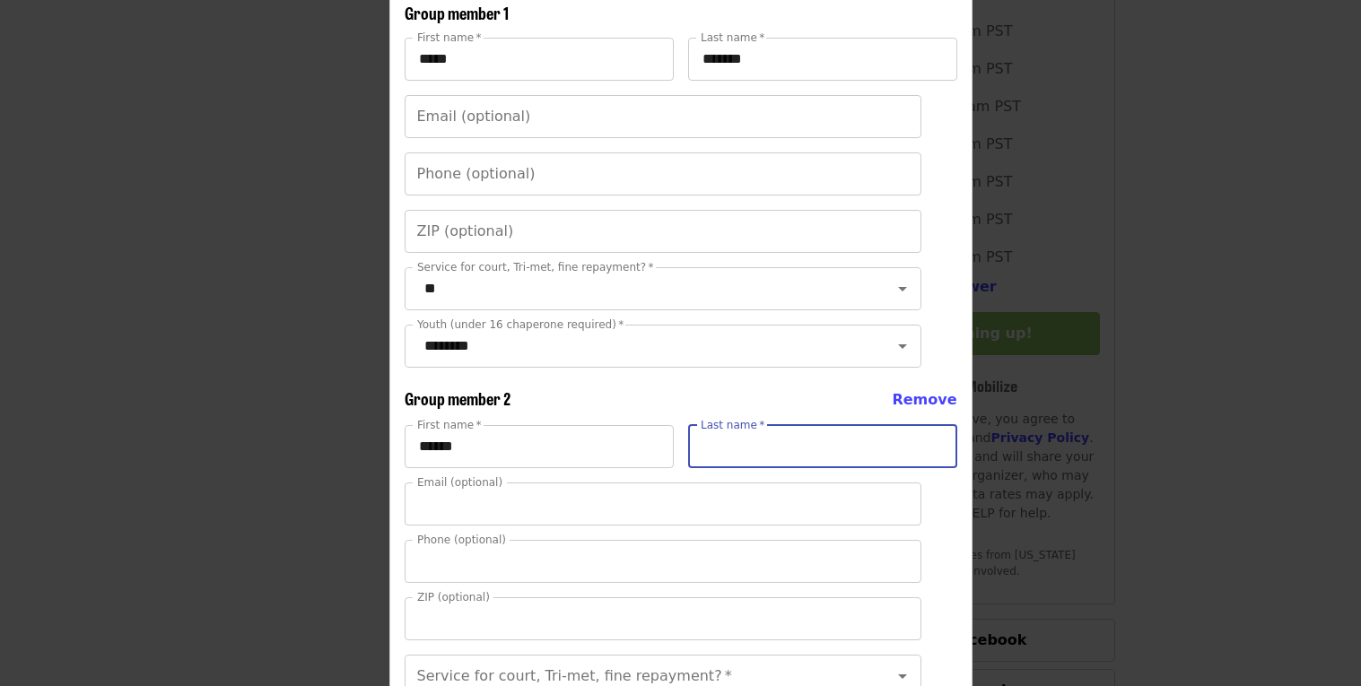
type input "*******"
type input "**********"
type input "*****"
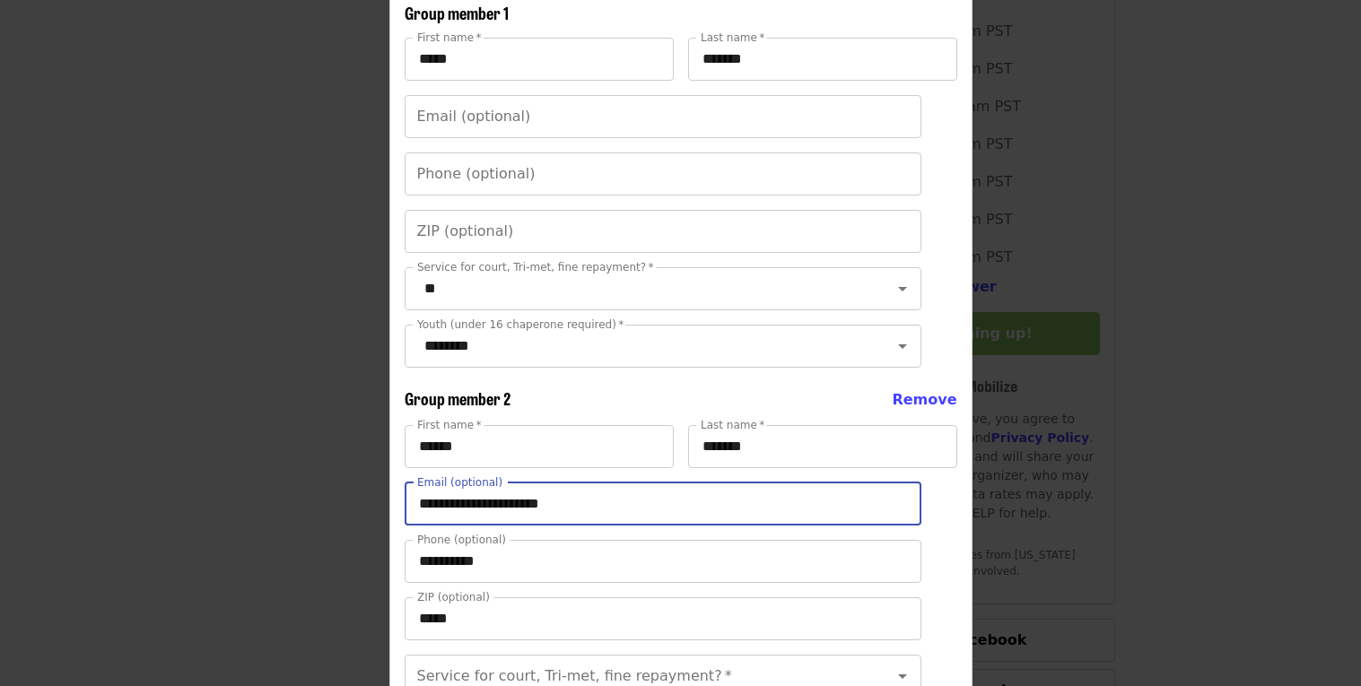
drag, startPoint x: 633, startPoint y: 494, endPoint x: 372, endPoint y: 529, distance: 263.4
click at [372, 529] on div "**********" at bounding box center [680, 343] width 1361 height 686
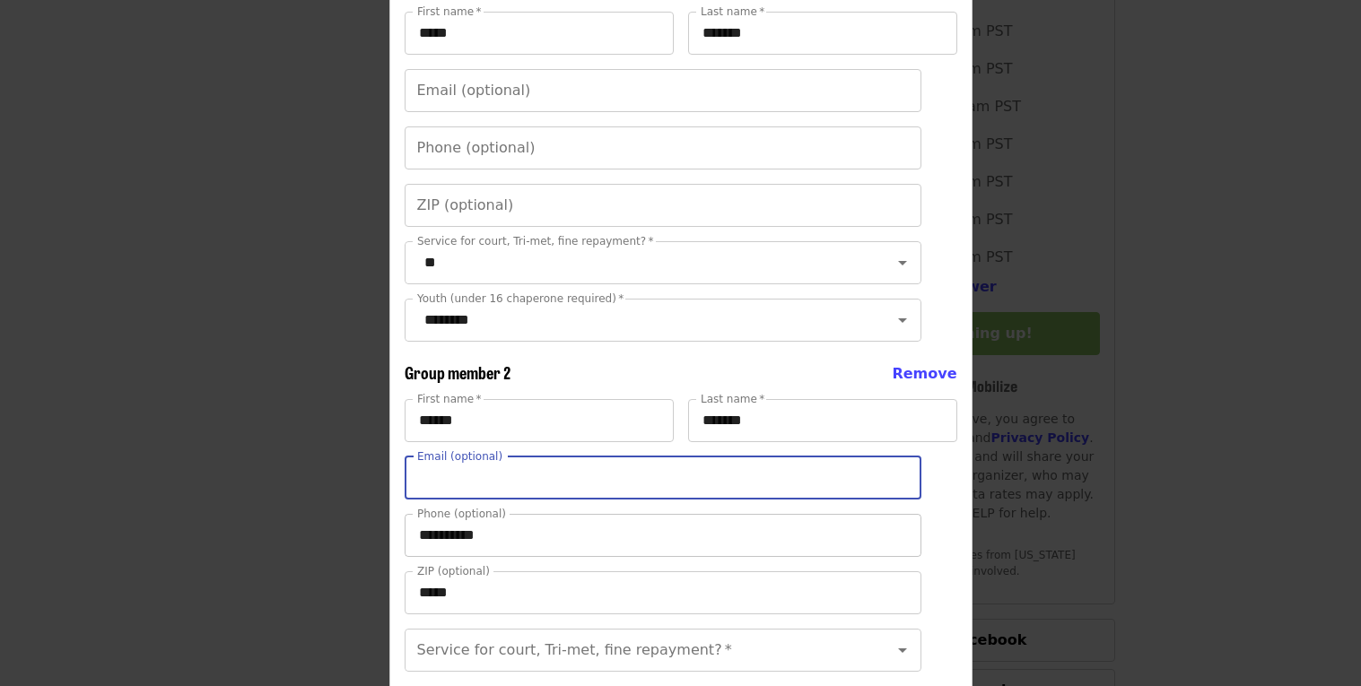
scroll to position [384, 0]
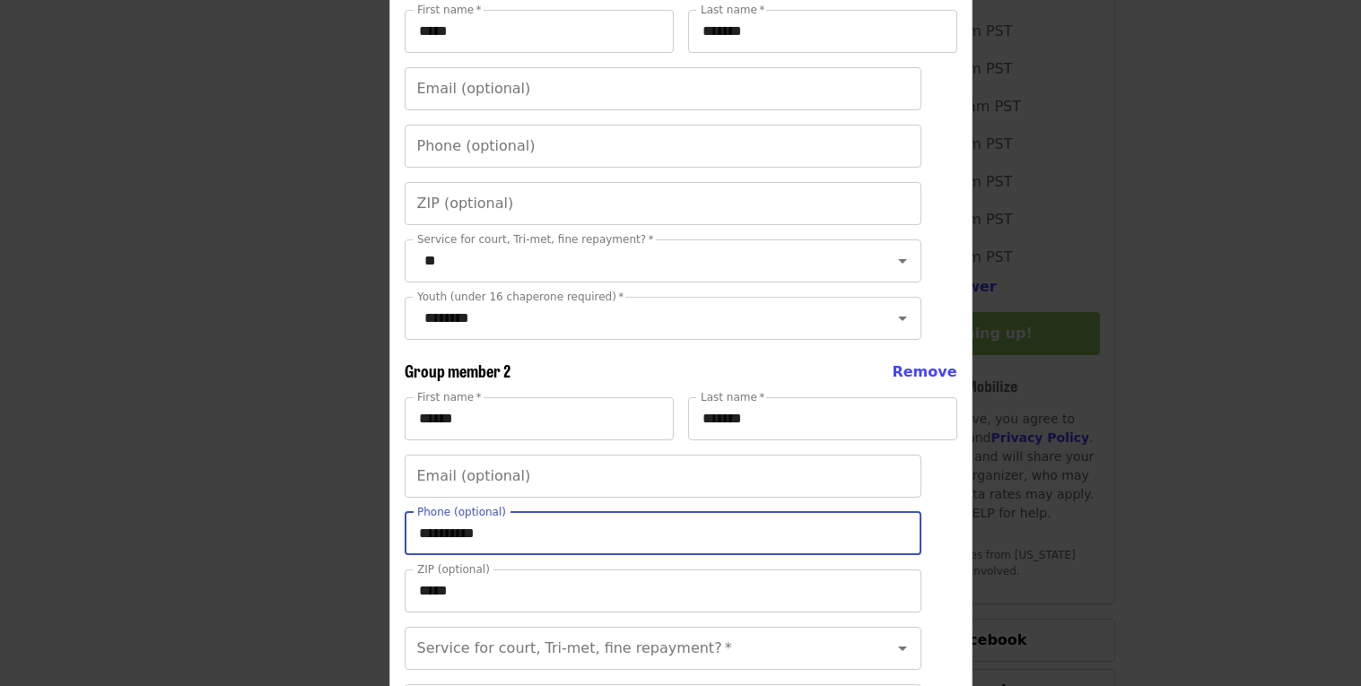
drag, startPoint x: 491, startPoint y: 539, endPoint x: 404, endPoint y: 541, distance: 87.0
click at [405, 541] on input "**********" at bounding box center [663, 533] width 517 height 43
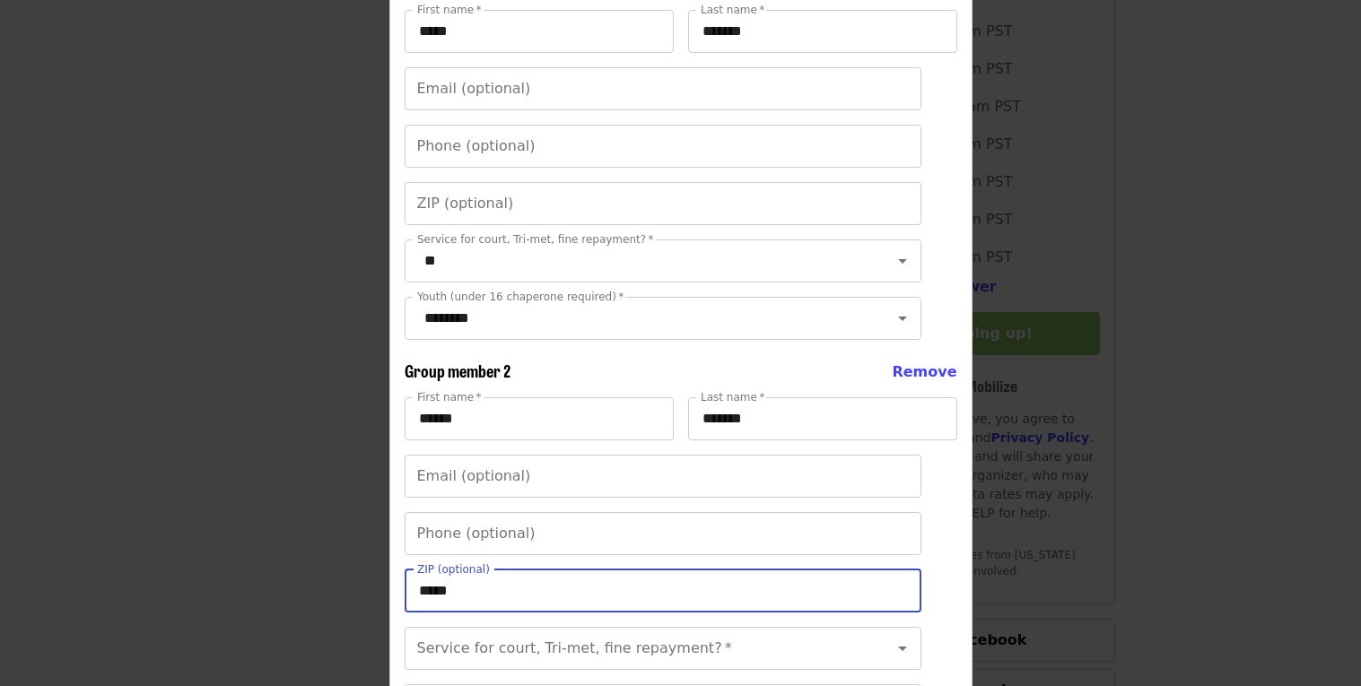
drag, startPoint x: 472, startPoint y: 585, endPoint x: 396, endPoint y: 575, distance: 76.9
click at [396, 575] on div "More ways to help 2 Your group is signed up! Add or invite group members so the…" at bounding box center [680, 376] width 583 height 1341
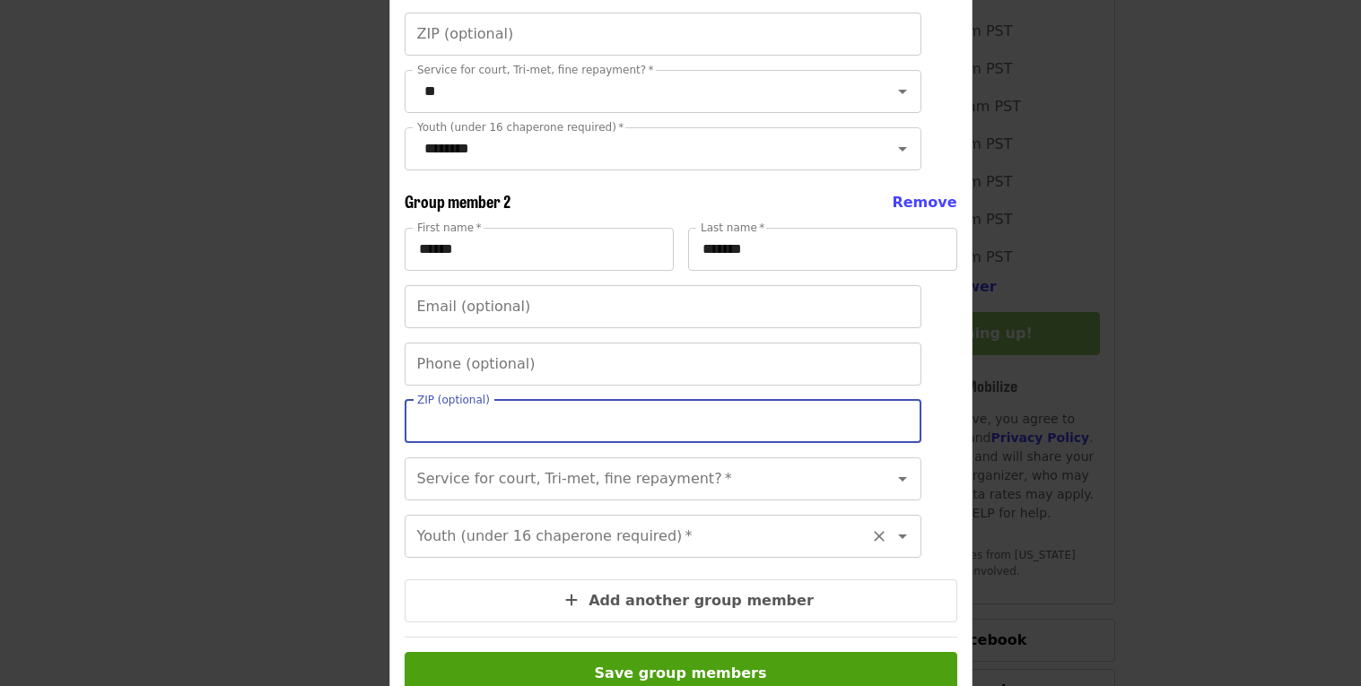
scroll to position [615, 0]
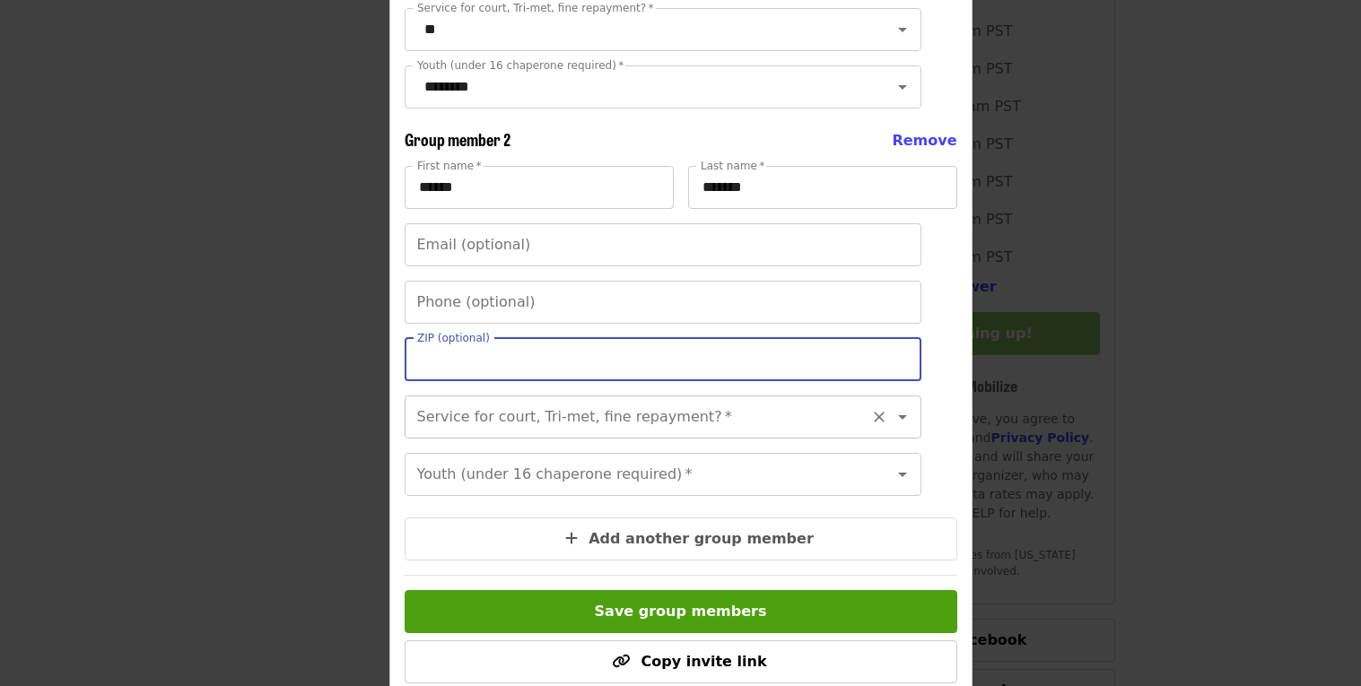
click at [895, 419] on icon "Open" at bounding box center [903, 417] width 22 height 22
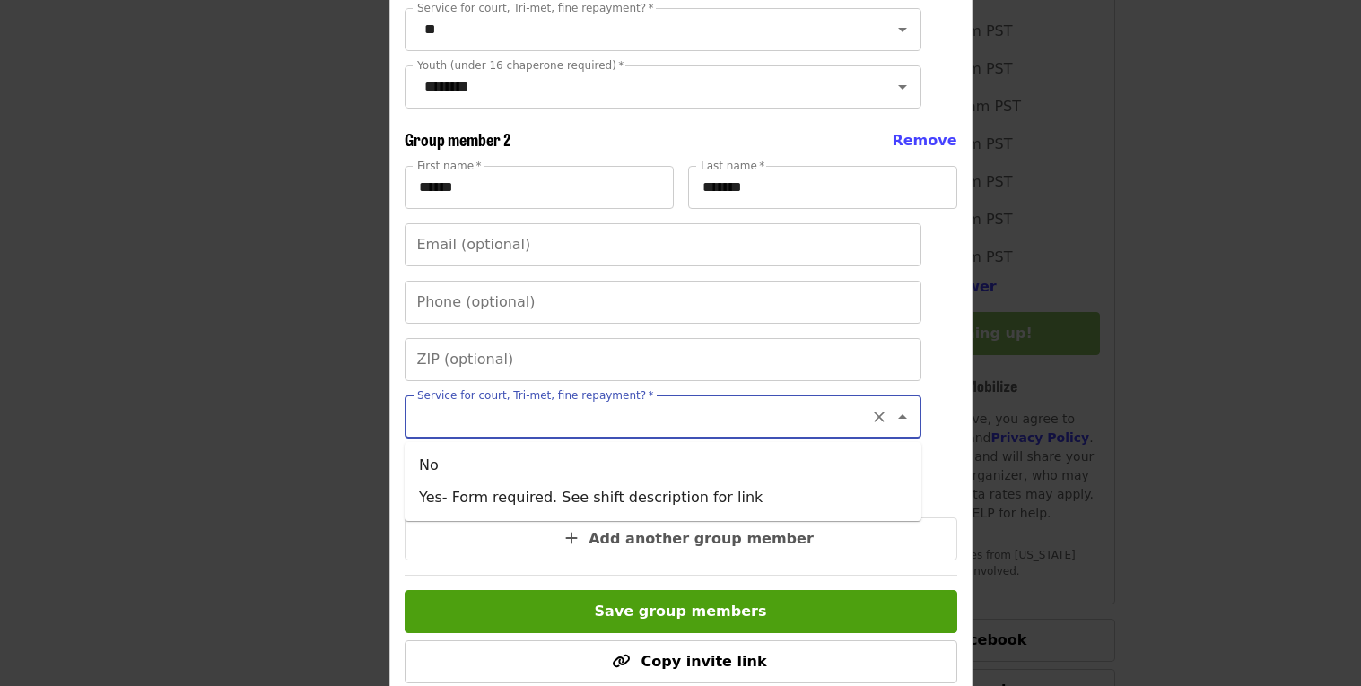
drag, startPoint x: 903, startPoint y: 420, endPoint x: 879, endPoint y: 417, distance: 24.4
click at [902, 417] on icon "Close" at bounding box center [903, 417] width 22 height 22
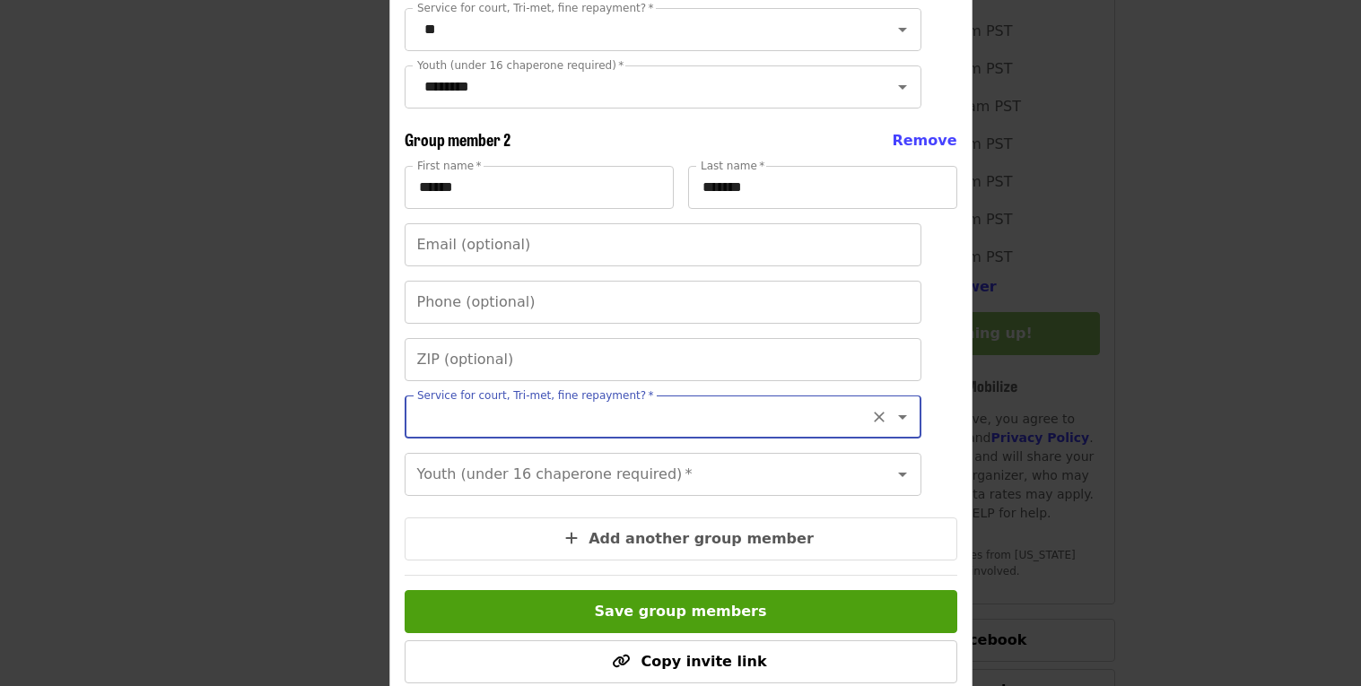
click at [904, 416] on icon "Open" at bounding box center [903, 417] width 22 height 22
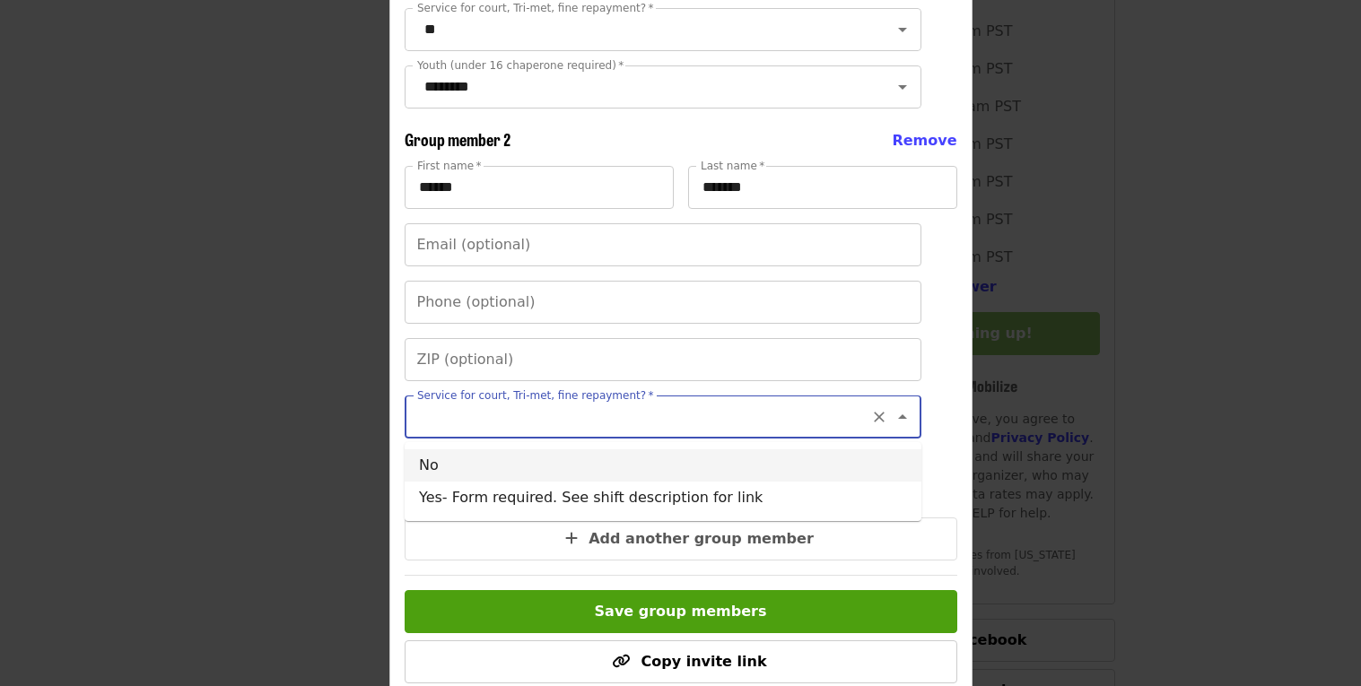
click at [435, 467] on li "No" at bounding box center [663, 466] width 517 height 32
type input "**"
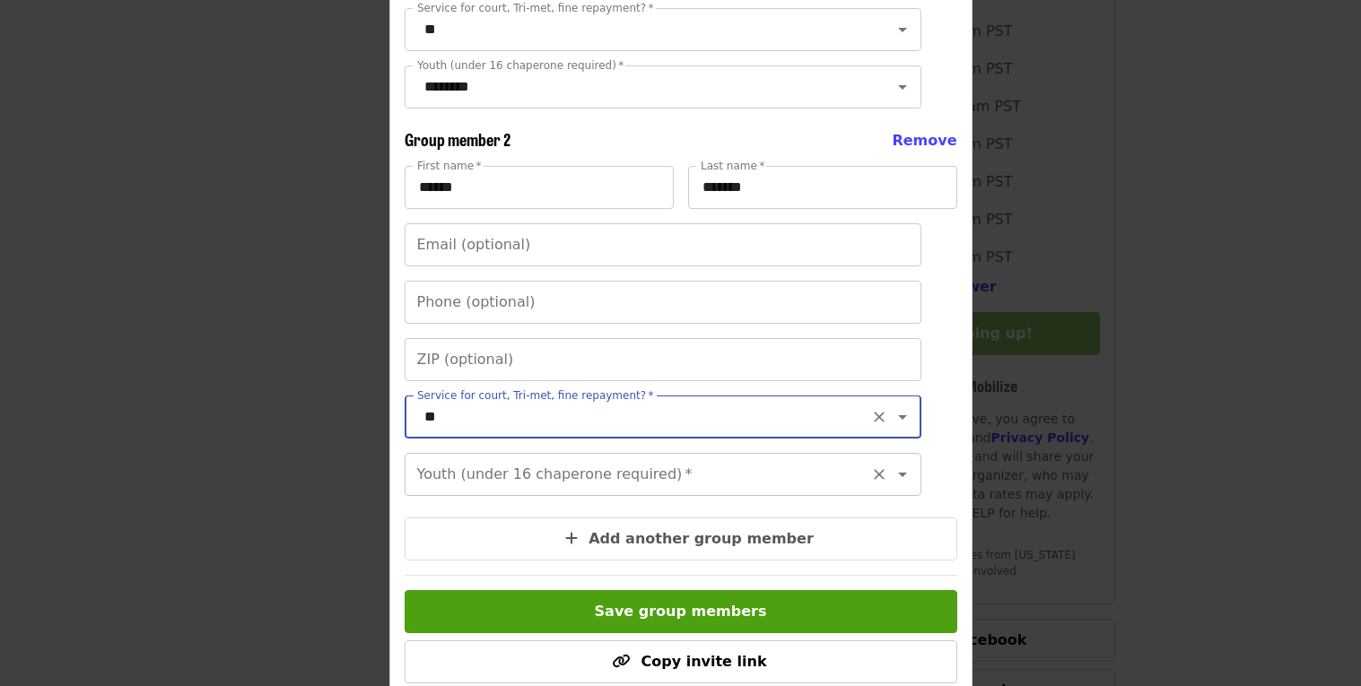
drag, startPoint x: 899, startPoint y: 482, endPoint x: 907, endPoint y: 474, distance: 11.4
click at [905, 476] on icon "Open" at bounding box center [903, 475] width 22 height 22
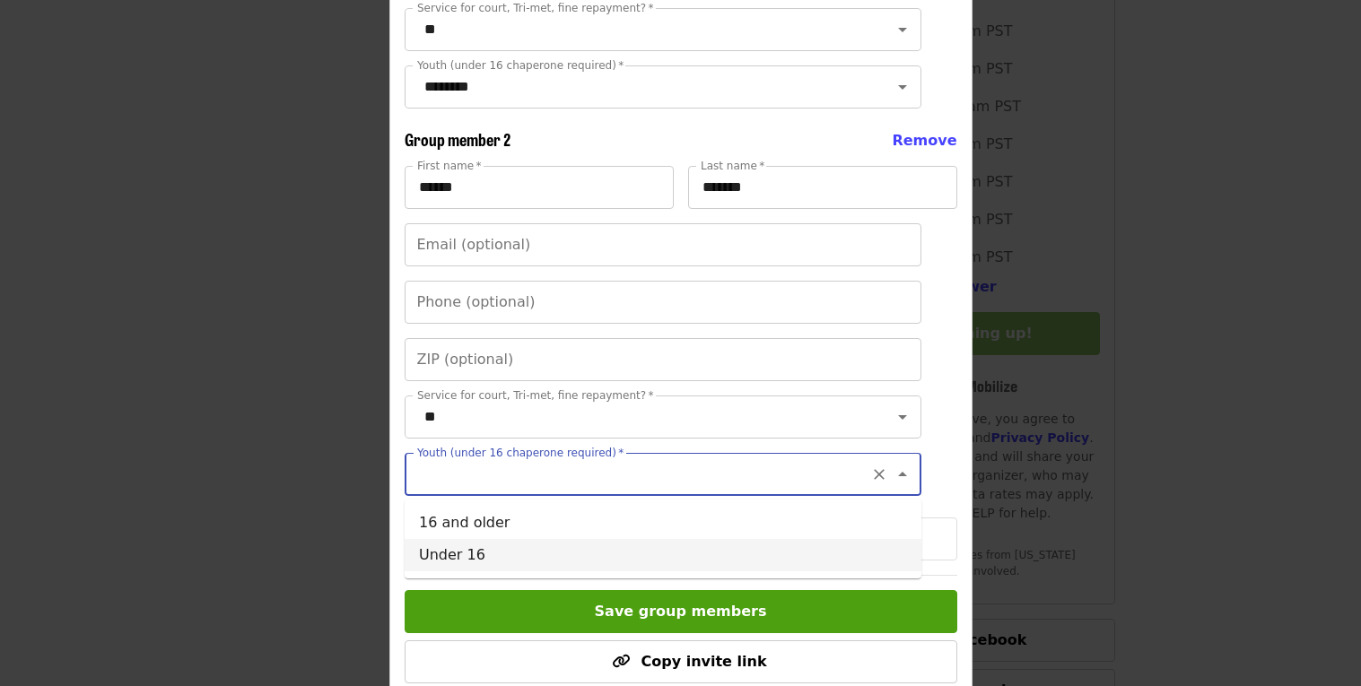
click at [464, 563] on li "Under 16" at bounding box center [663, 555] width 517 height 32
type input "********"
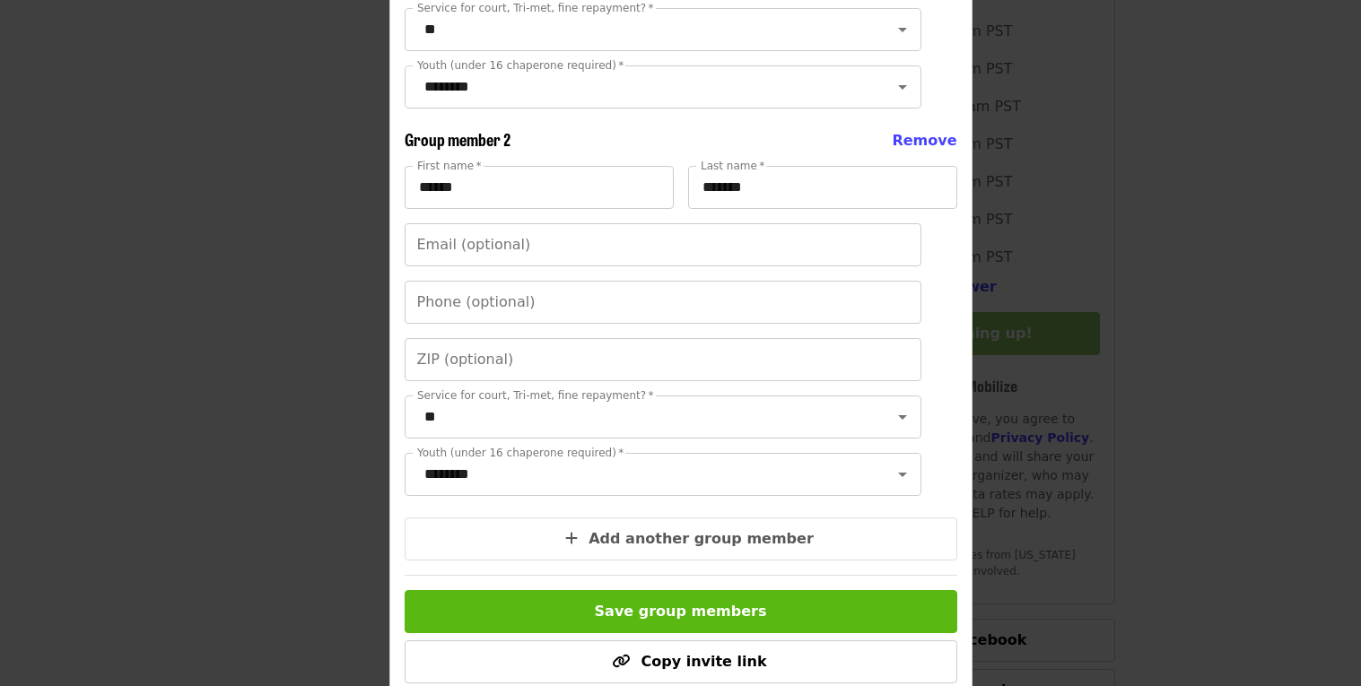
click at [547, 599] on button "Save group members" at bounding box center [681, 611] width 553 height 43
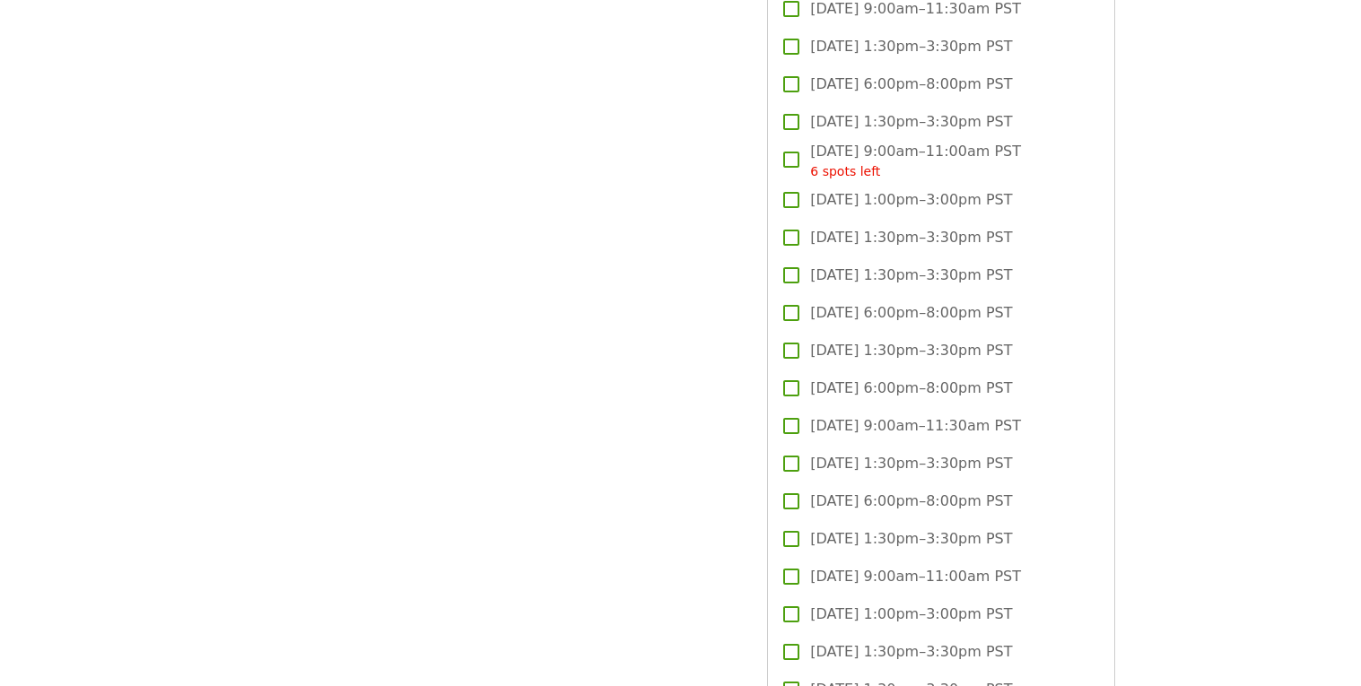
scroll to position [4717, 0]
